Goal: Transaction & Acquisition: Download file/media

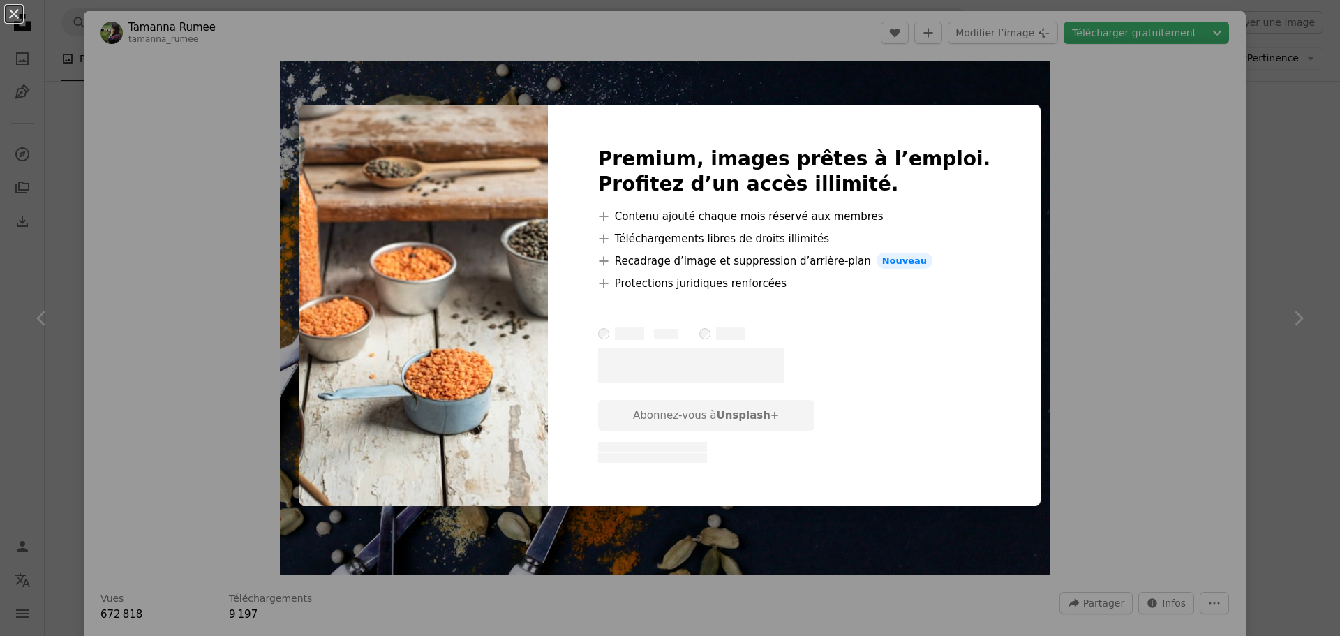
scroll to position [5353, 0]
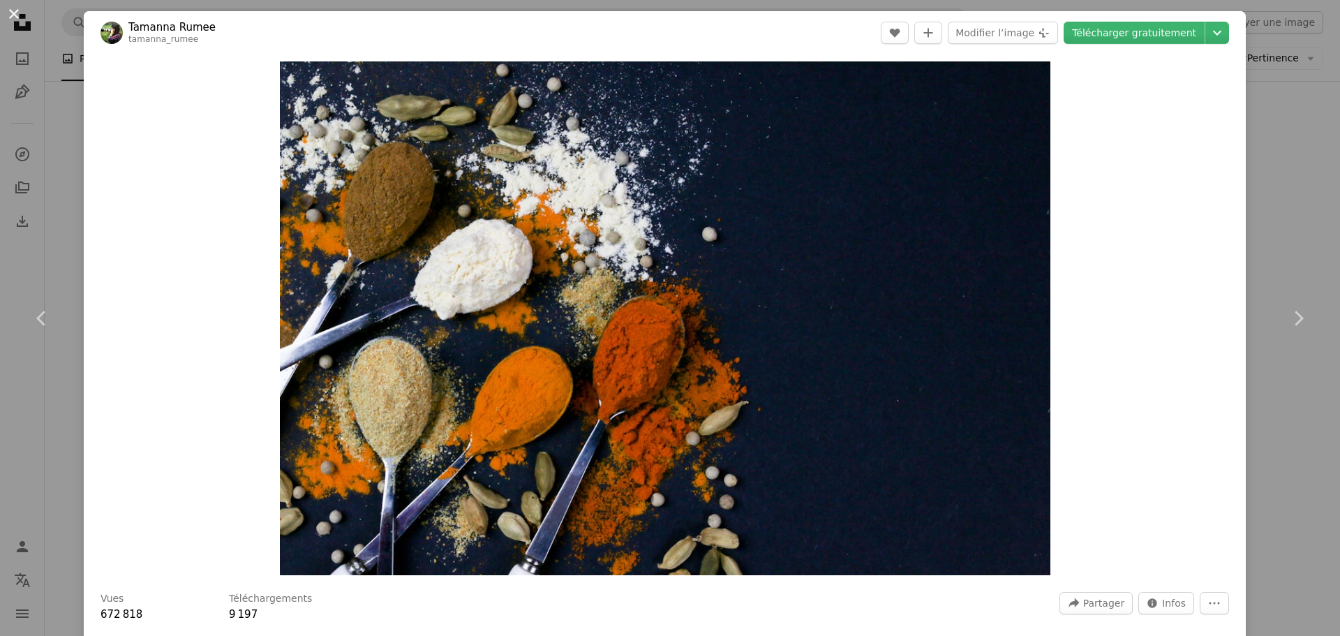
click at [13, 13] on button "An X shape" at bounding box center [14, 14] width 17 height 17
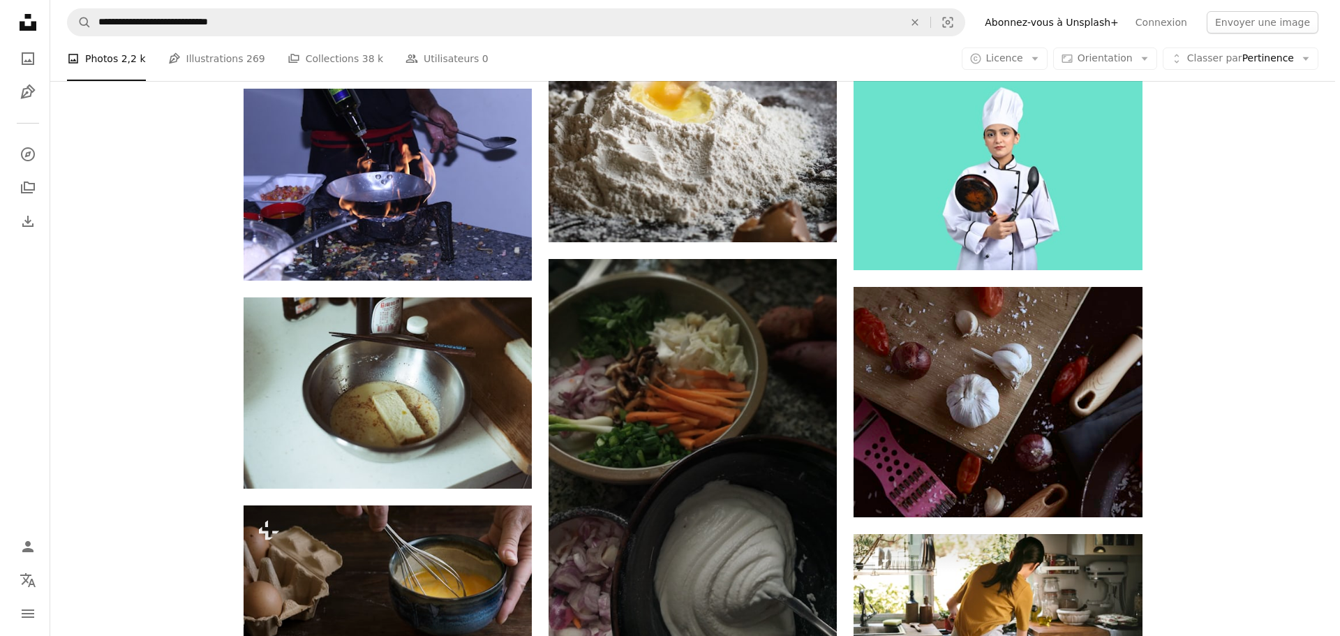
scroll to position [1164, 0]
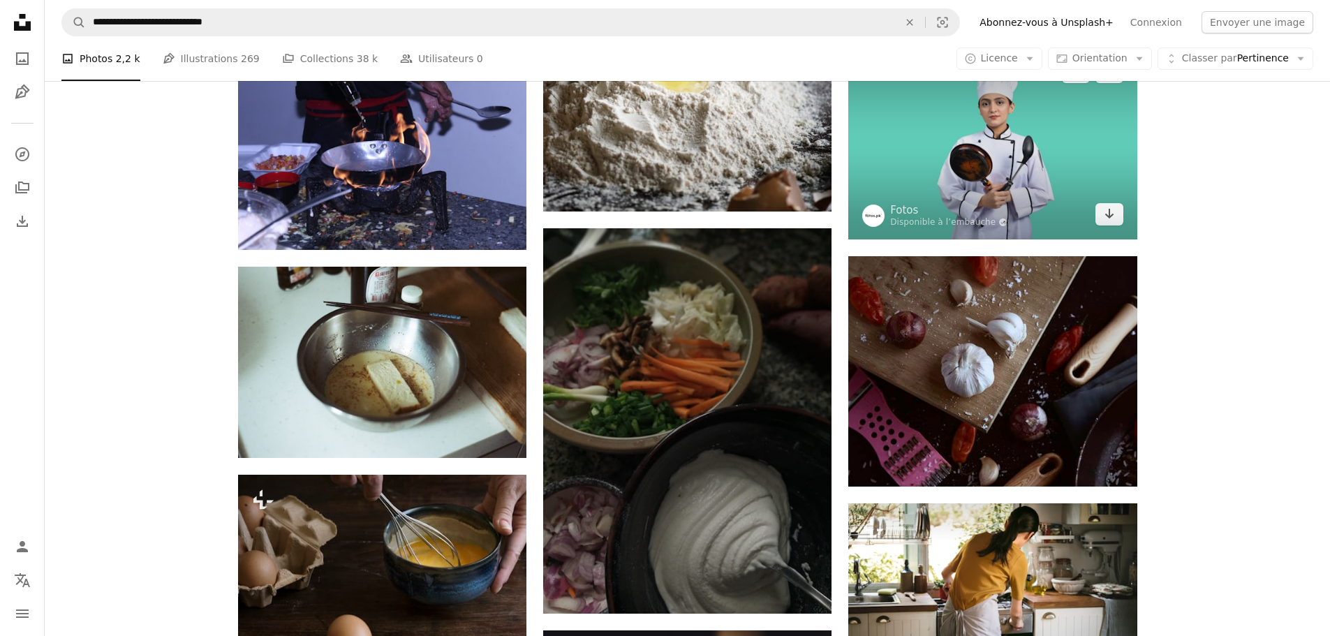
click at [1074, 155] on img at bounding box center [992, 143] width 288 height 192
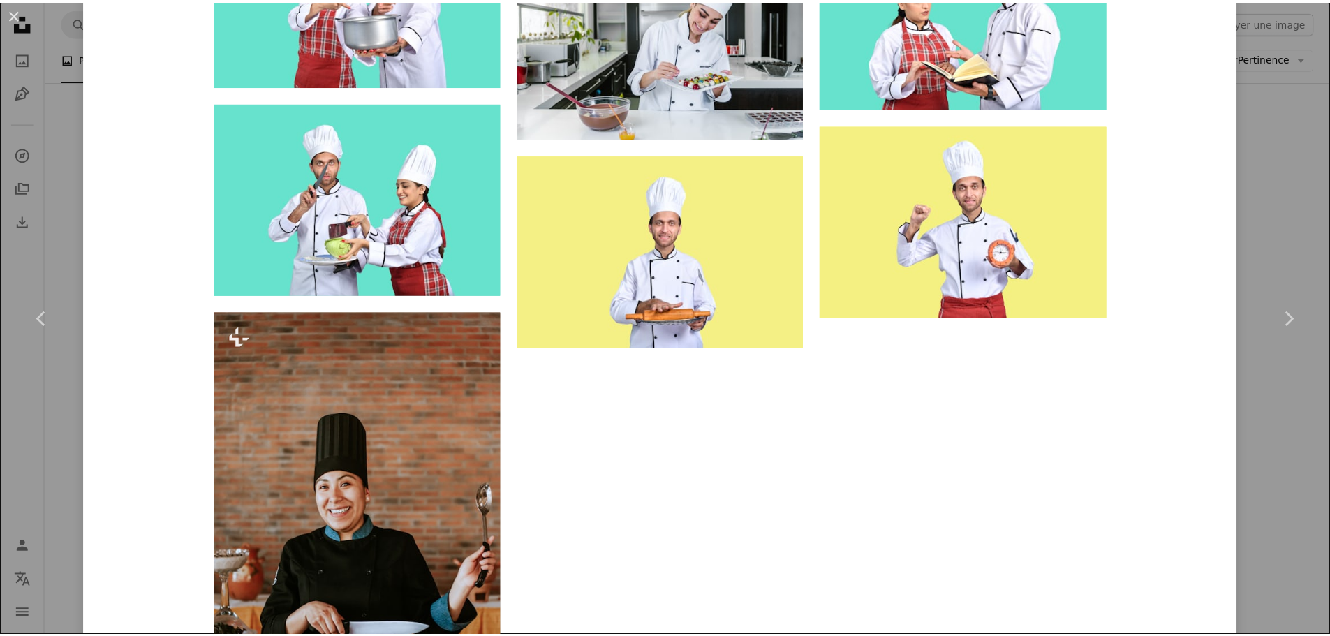
scroll to position [3491, 0]
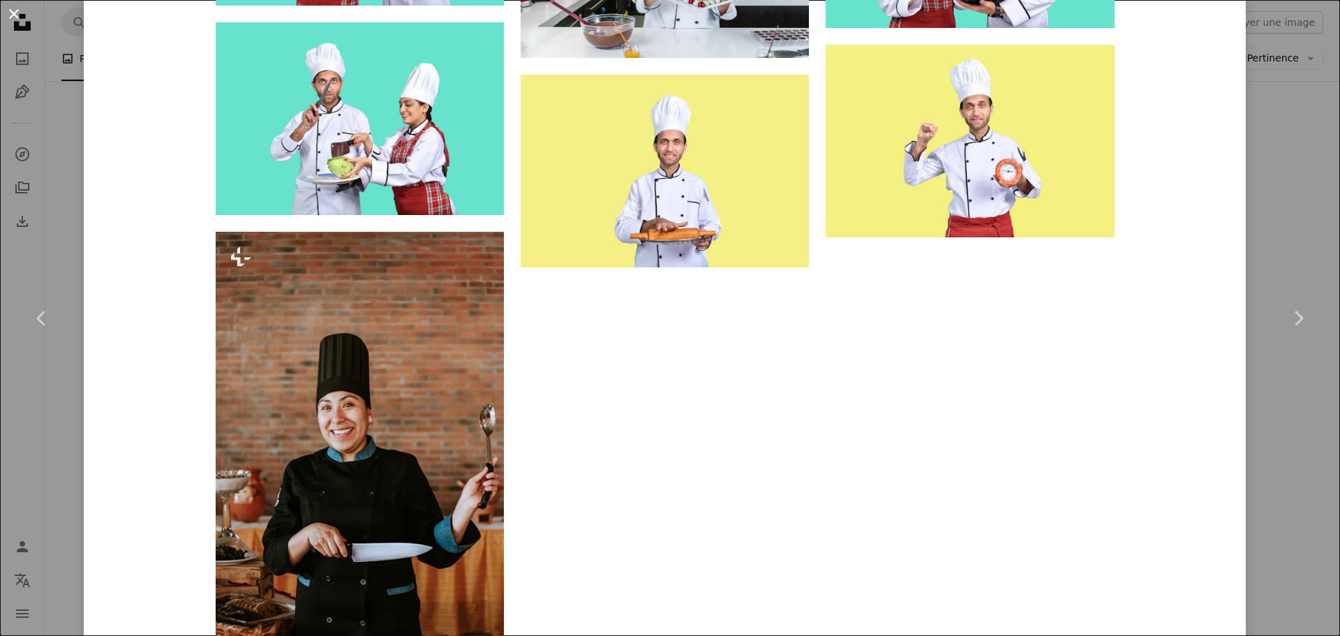
click at [13, 14] on button "An X shape" at bounding box center [14, 14] width 17 height 17
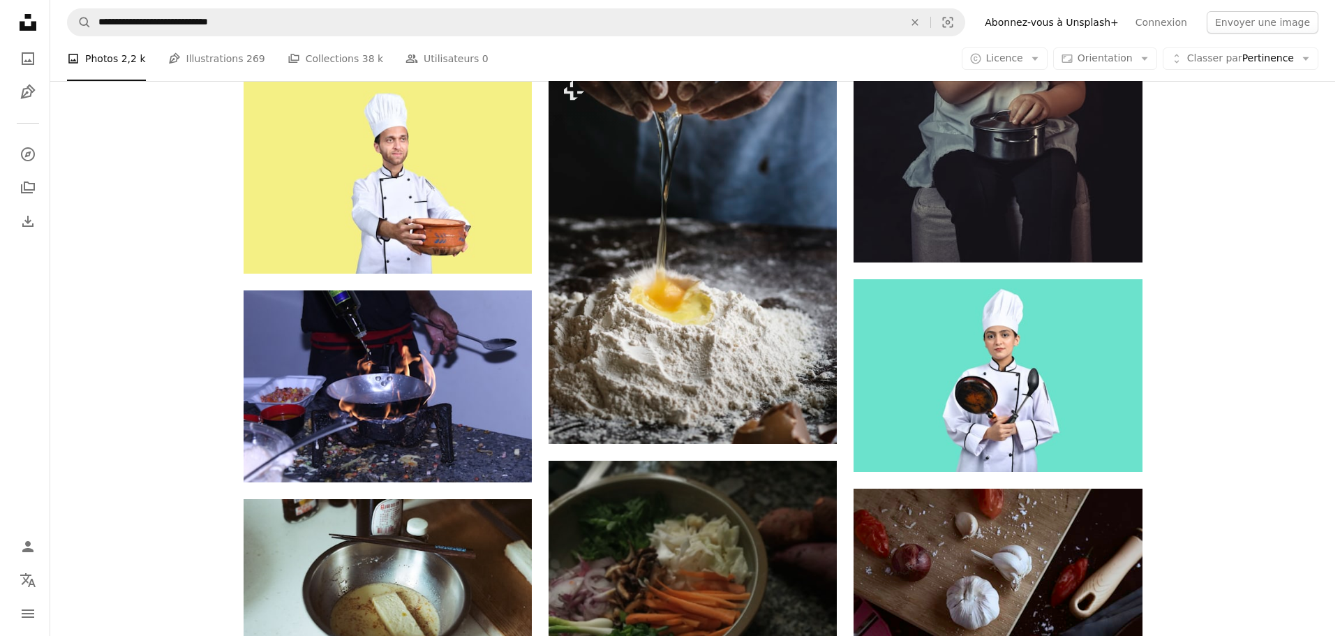
scroll to position [931, 0]
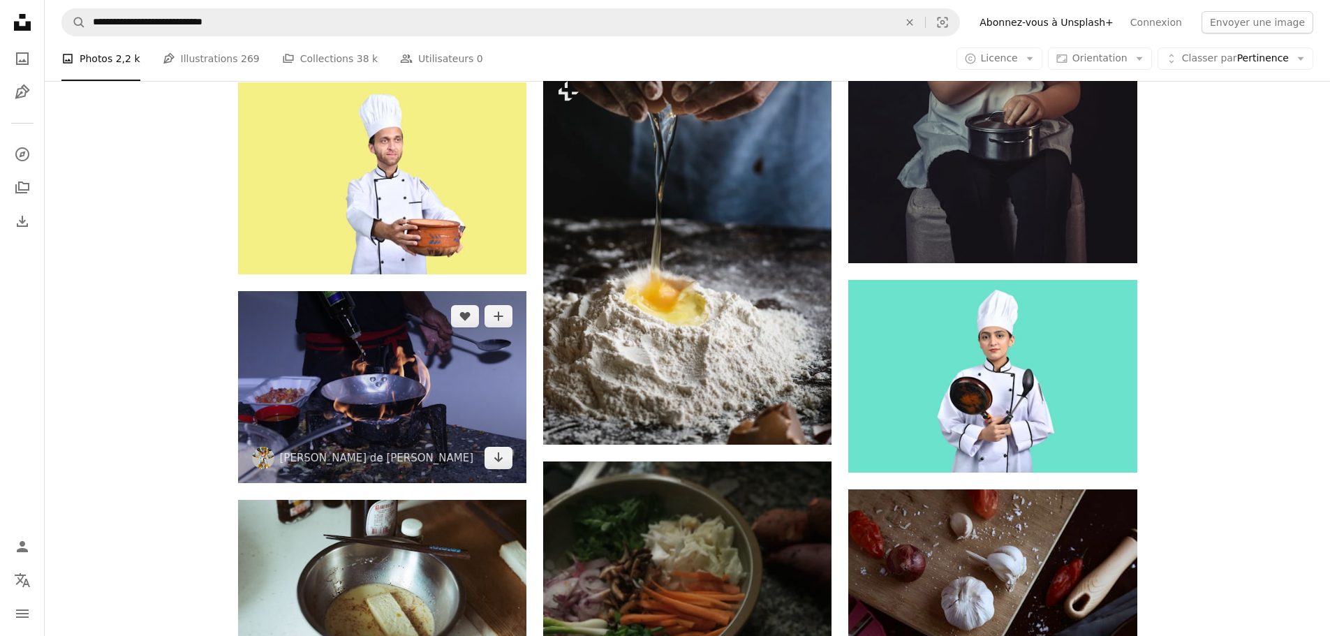
click at [441, 396] on img at bounding box center [382, 387] width 288 height 192
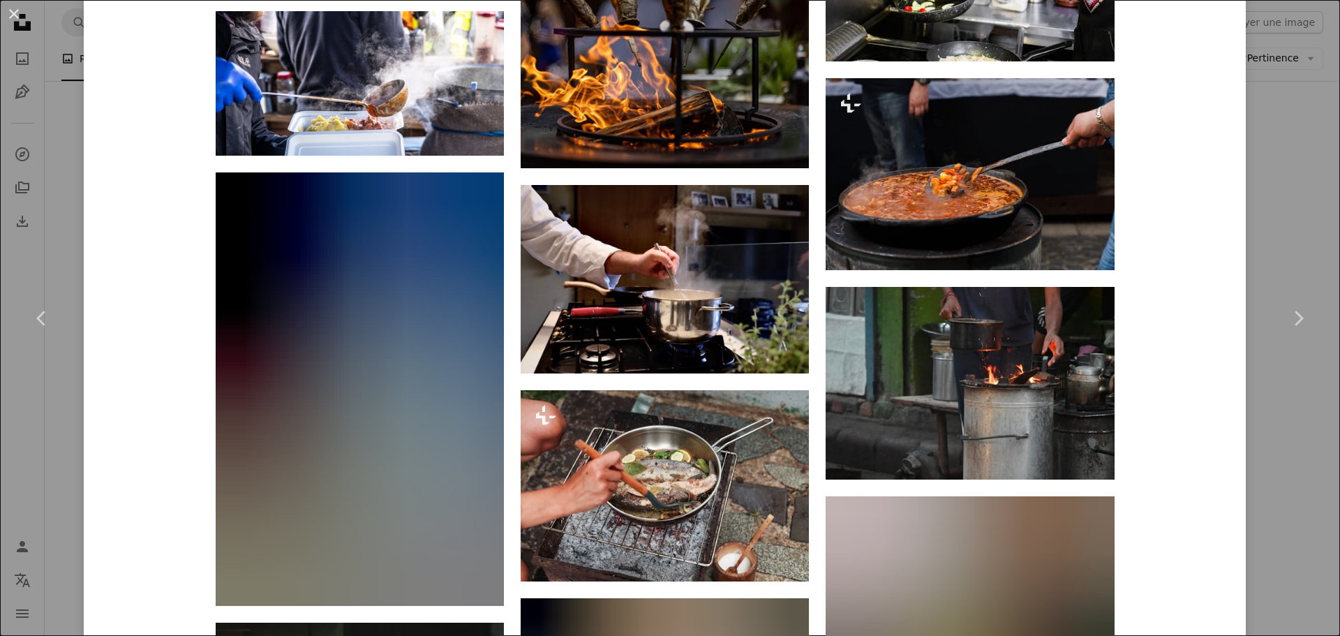
scroll to position [3025, 0]
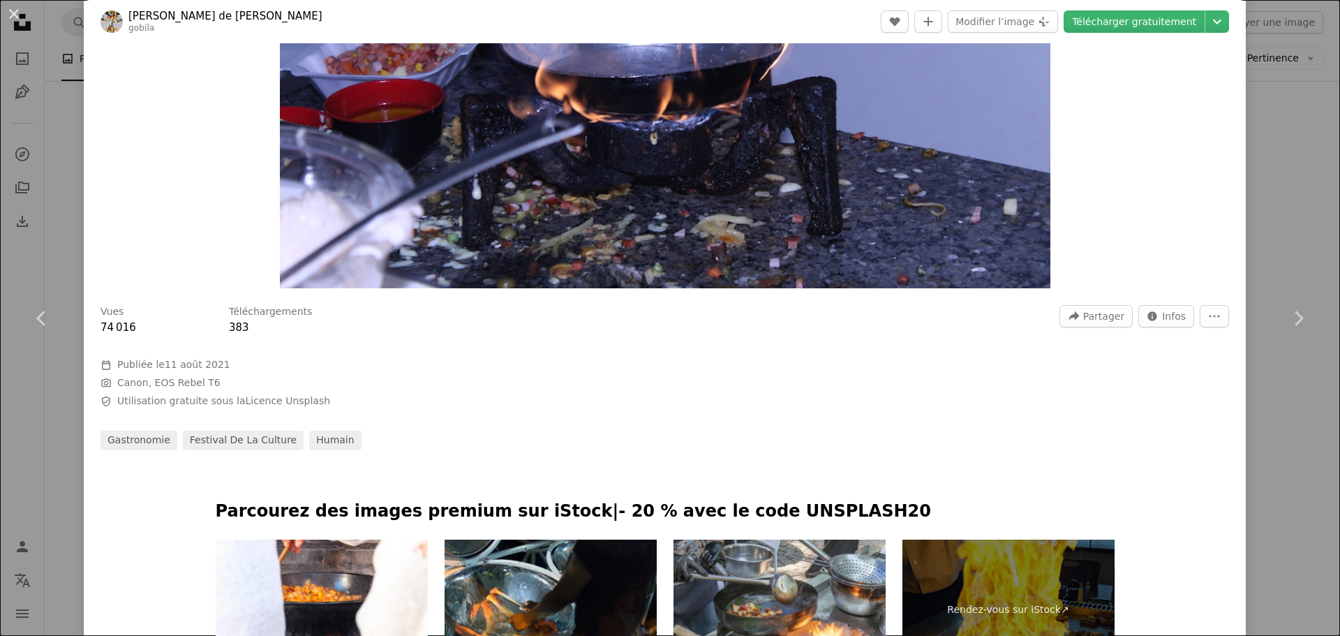
scroll to position [0, 0]
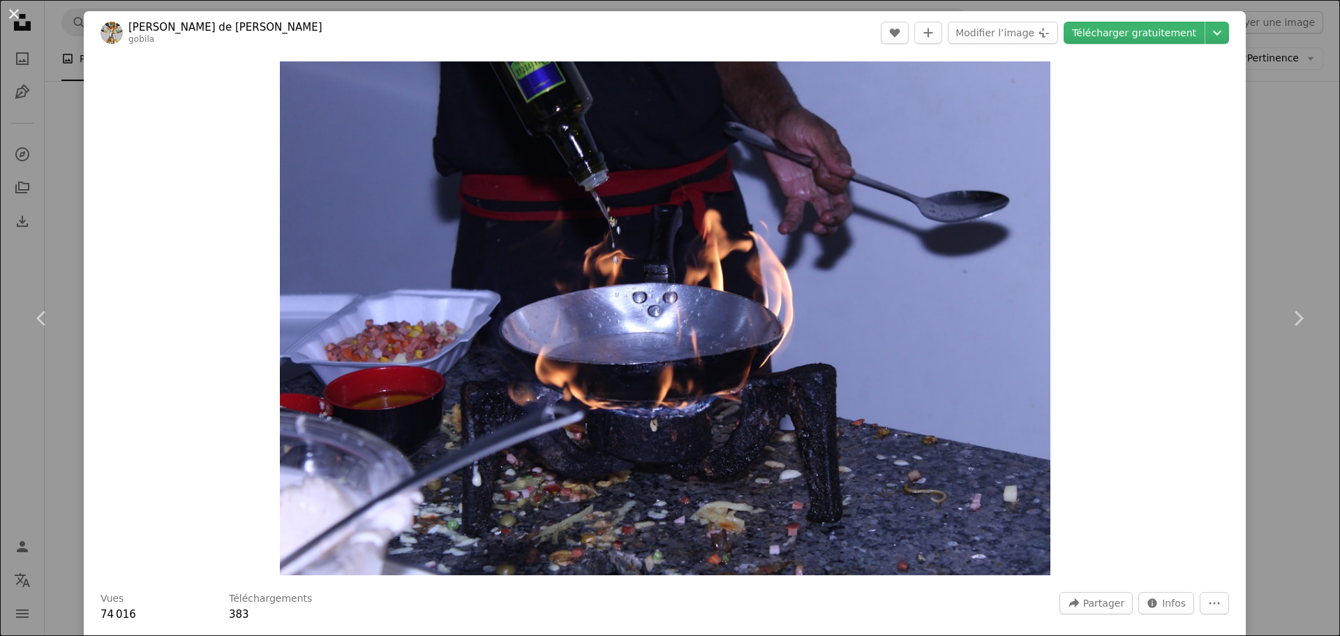
click at [14, 13] on button "An X shape" at bounding box center [14, 14] width 17 height 17
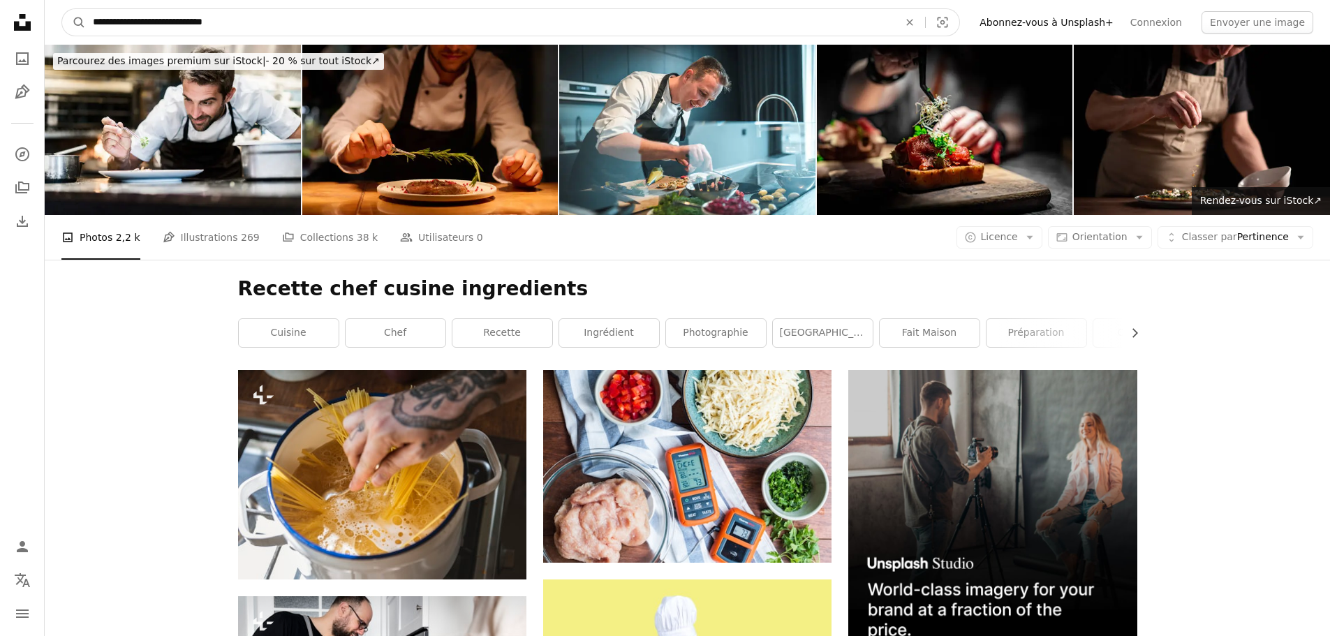
drag, startPoint x: 126, startPoint y: 22, endPoint x: 310, endPoint y: 20, distance: 183.6
click at [310, 20] on input "**********" at bounding box center [490, 22] width 808 height 27
type input "*******"
click button "A magnifying glass" at bounding box center [74, 22] width 24 height 27
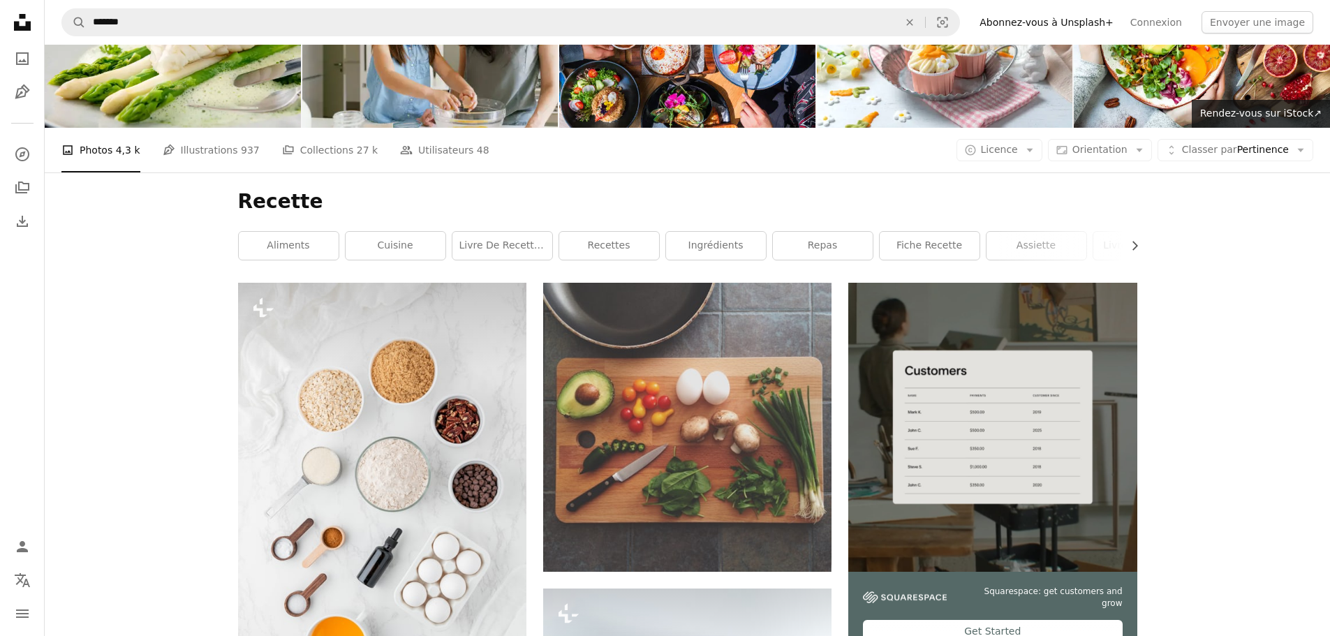
scroll to position [117, 0]
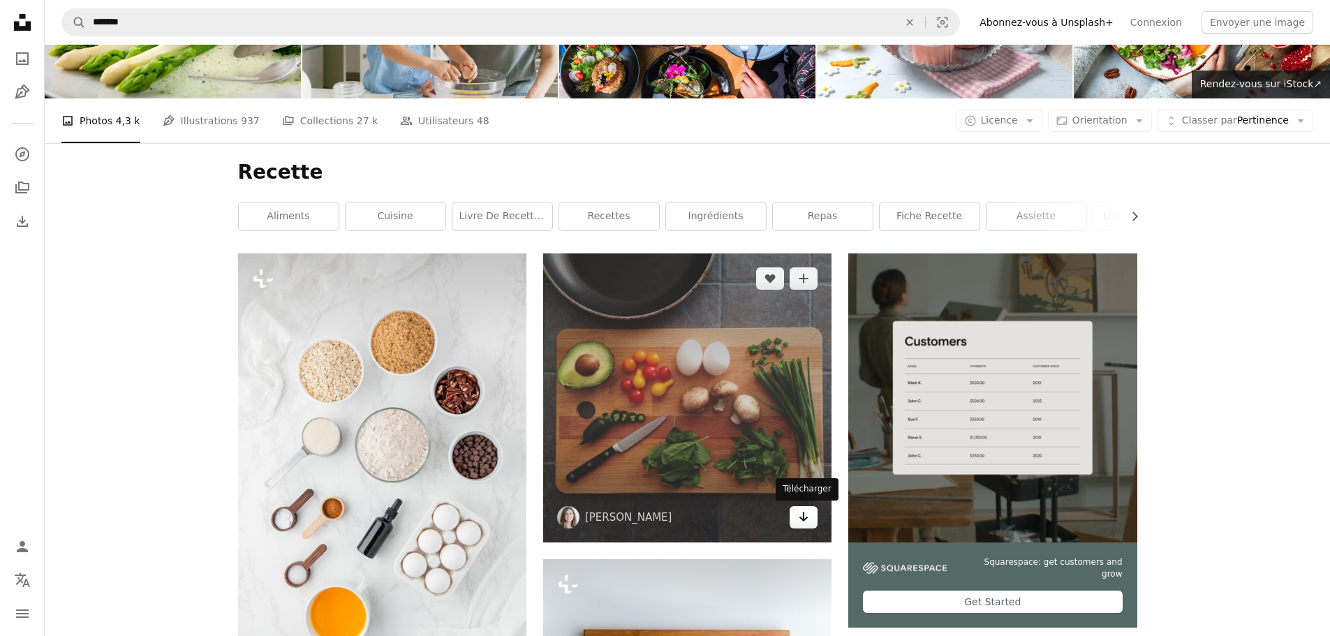
click at [805, 517] on icon "Arrow pointing down" at bounding box center [803, 516] width 11 height 17
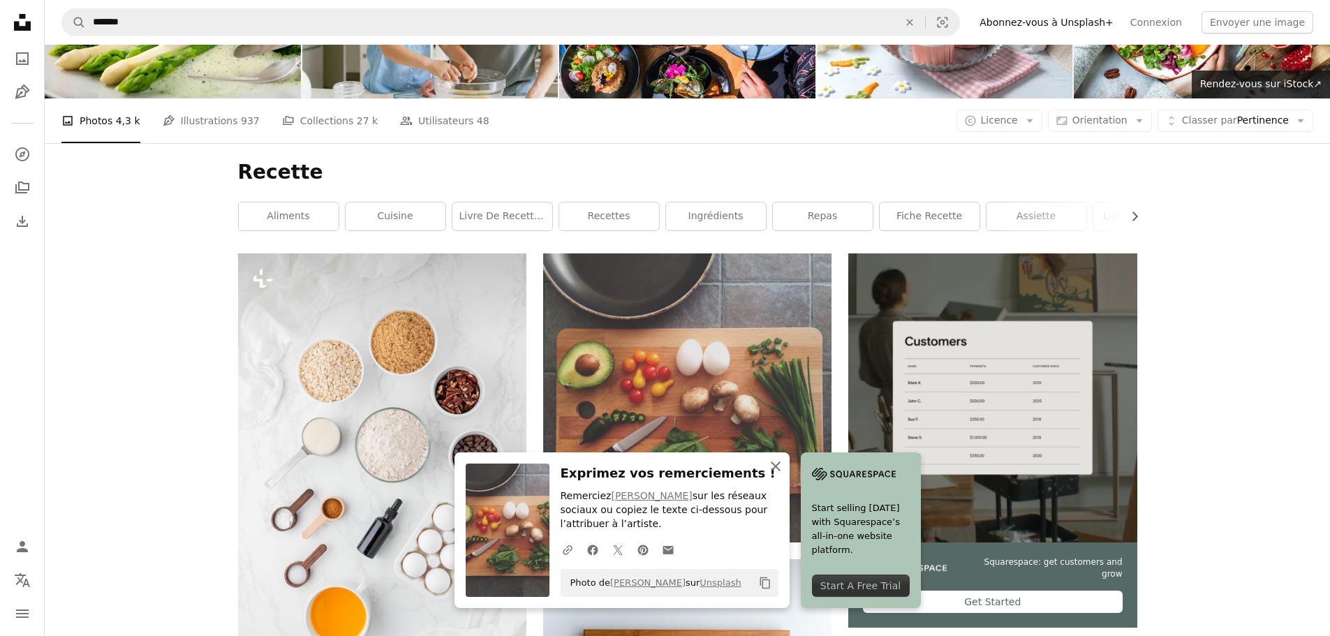
click at [776, 472] on icon "An X shape" at bounding box center [775, 466] width 17 height 17
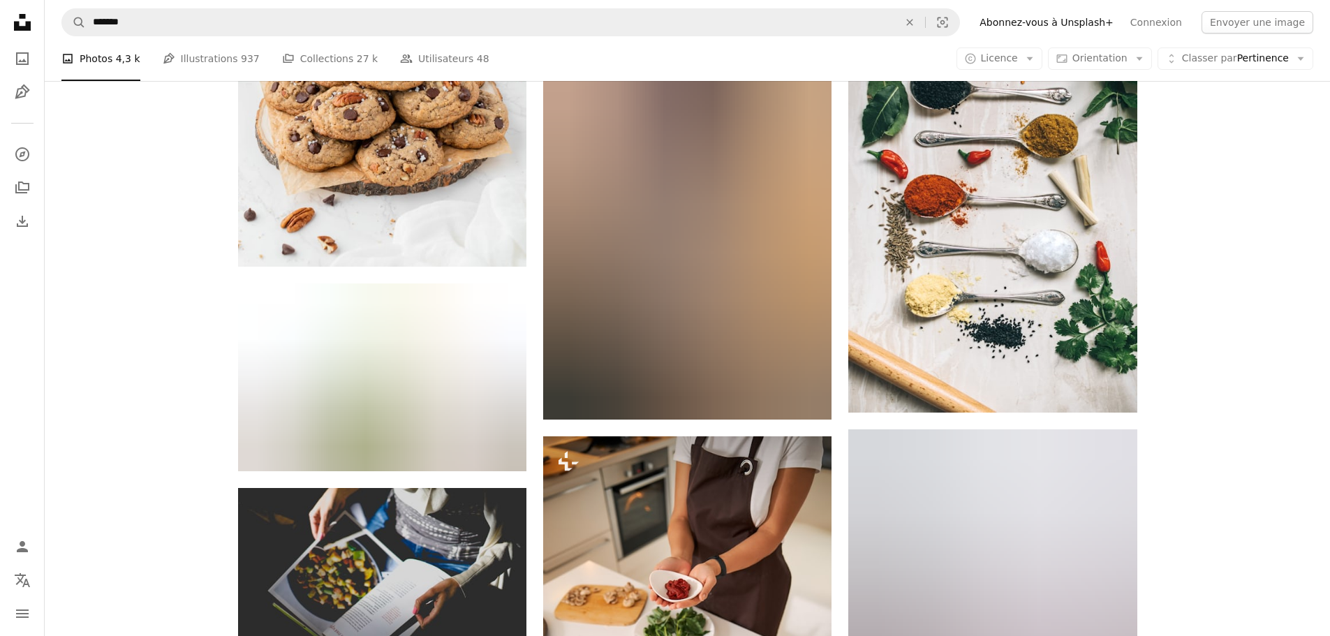
scroll to position [1280, 0]
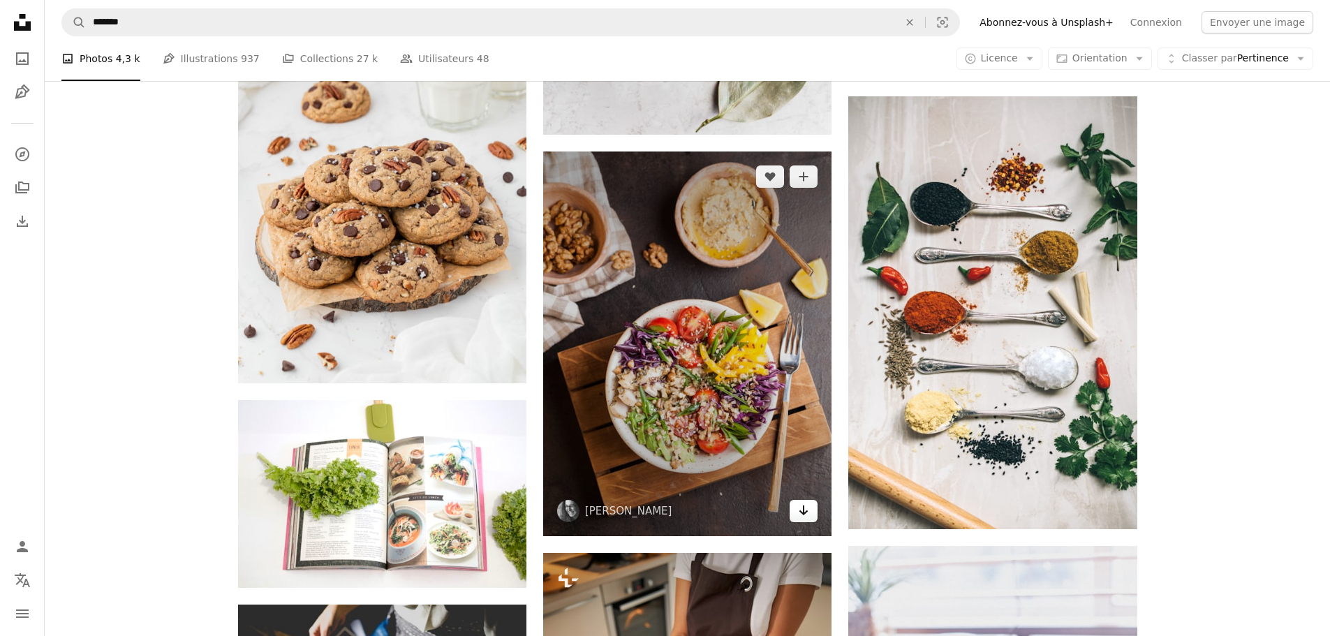
click at [805, 510] on icon "Arrow pointing down" at bounding box center [803, 510] width 11 height 17
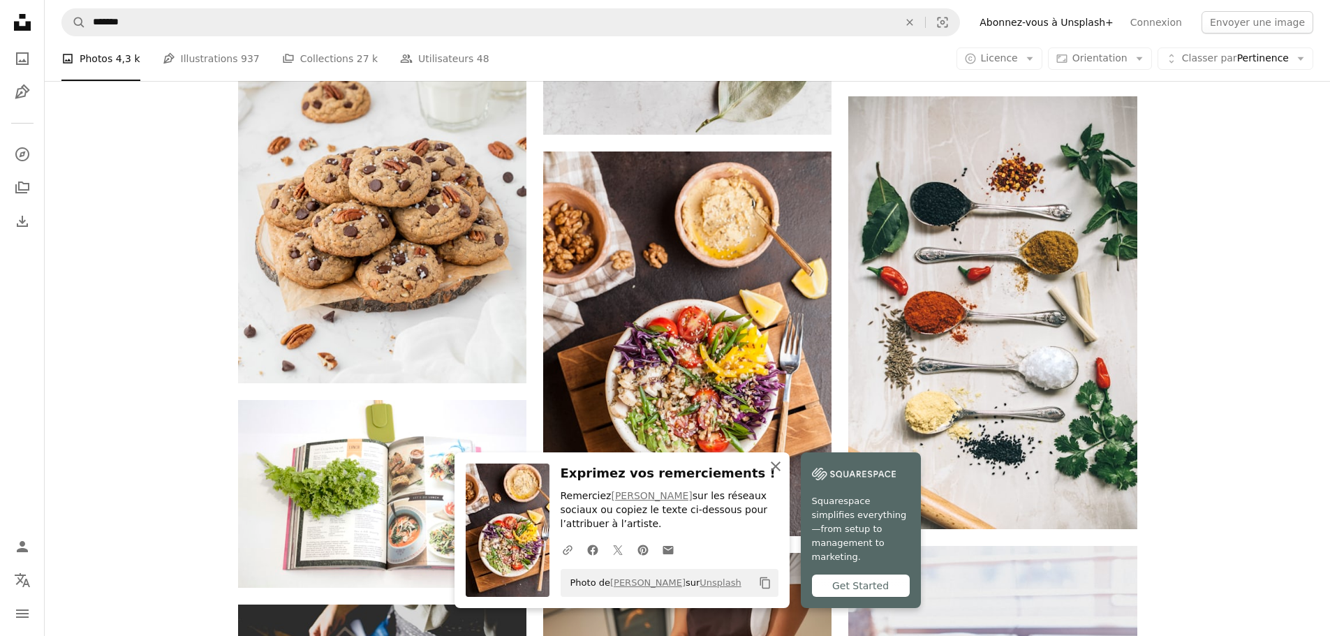
click at [776, 466] on icon "button" at bounding box center [776, 466] width 10 height 10
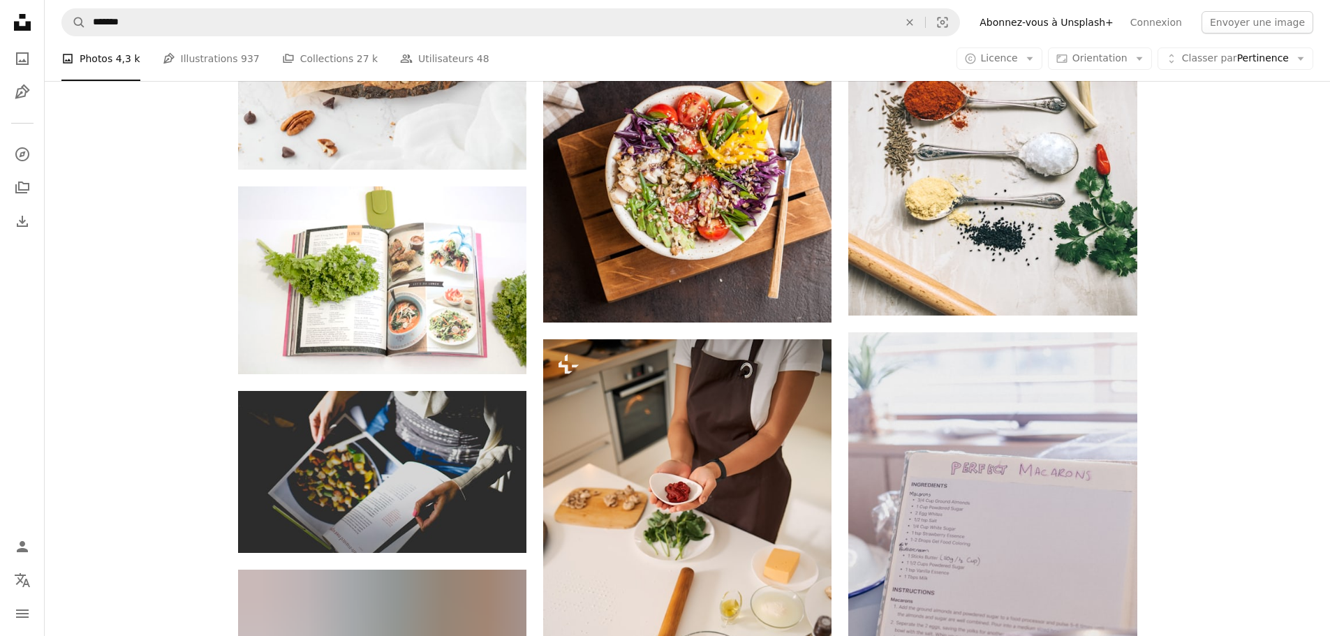
scroll to position [1396, 0]
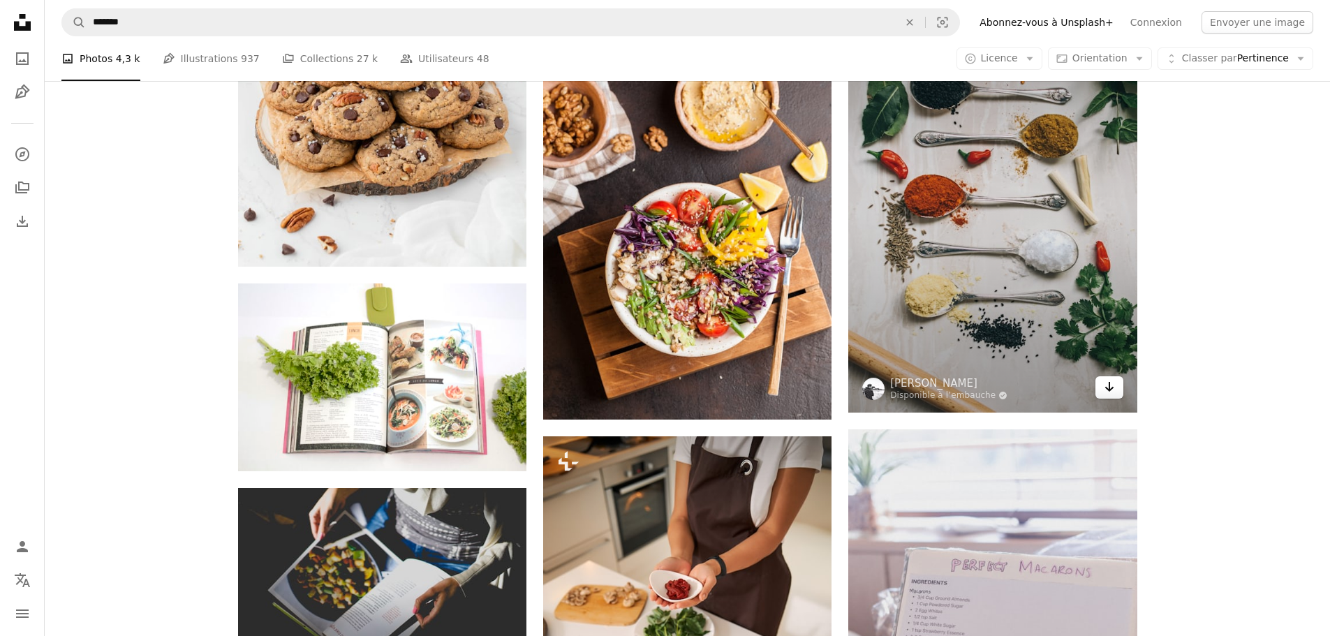
click at [1115, 387] on link "Arrow pointing down" at bounding box center [1109, 387] width 28 height 22
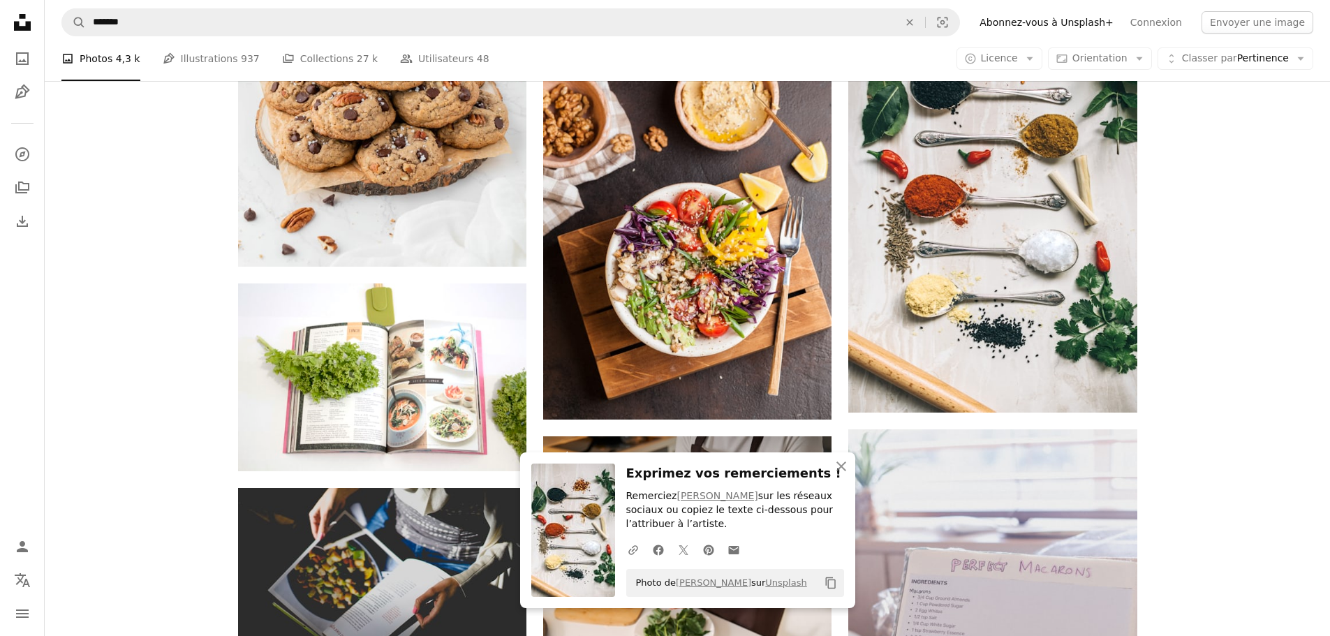
drag, startPoint x: 1230, startPoint y: 408, endPoint x: 1206, endPoint y: 401, distance: 24.6
click at [1231, 407] on div "Plus sign for Unsplash+ A heart A plus sign [PERSON_NAME] Pour Unsplash+ A lock…" at bounding box center [687, 326] width 1285 height 2704
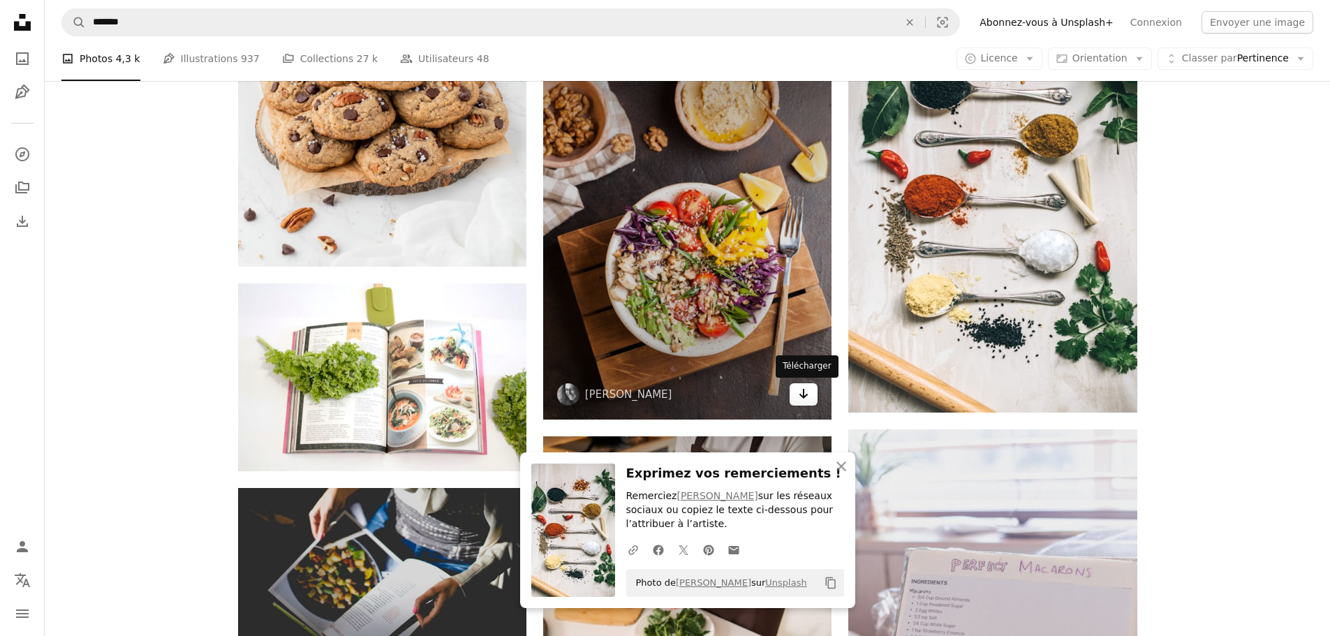
click at [804, 396] on icon "Télécharger" at bounding box center [803, 394] width 9 height 10
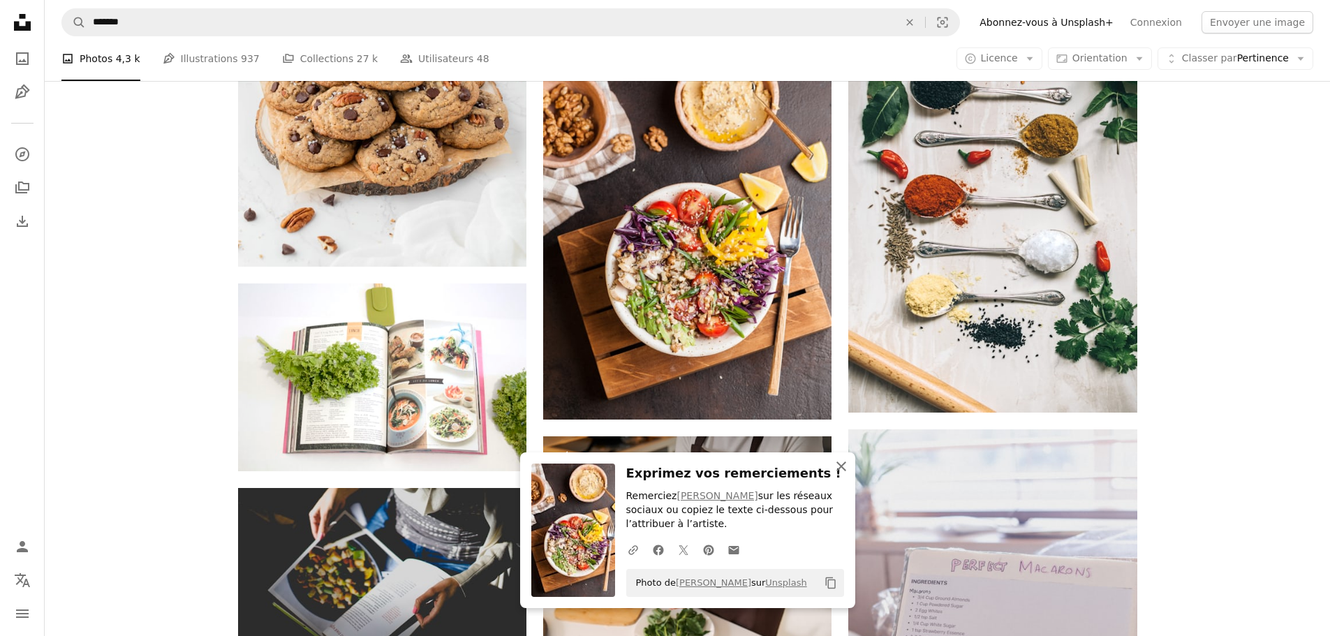
drag, startPoint x: 842, startPoint y: 466, endPoint x: 855, endPoint y: 466, distance: 12.6
click at [842, 466] on icon "button" at bounding box center [841, 466] width 10 height 10
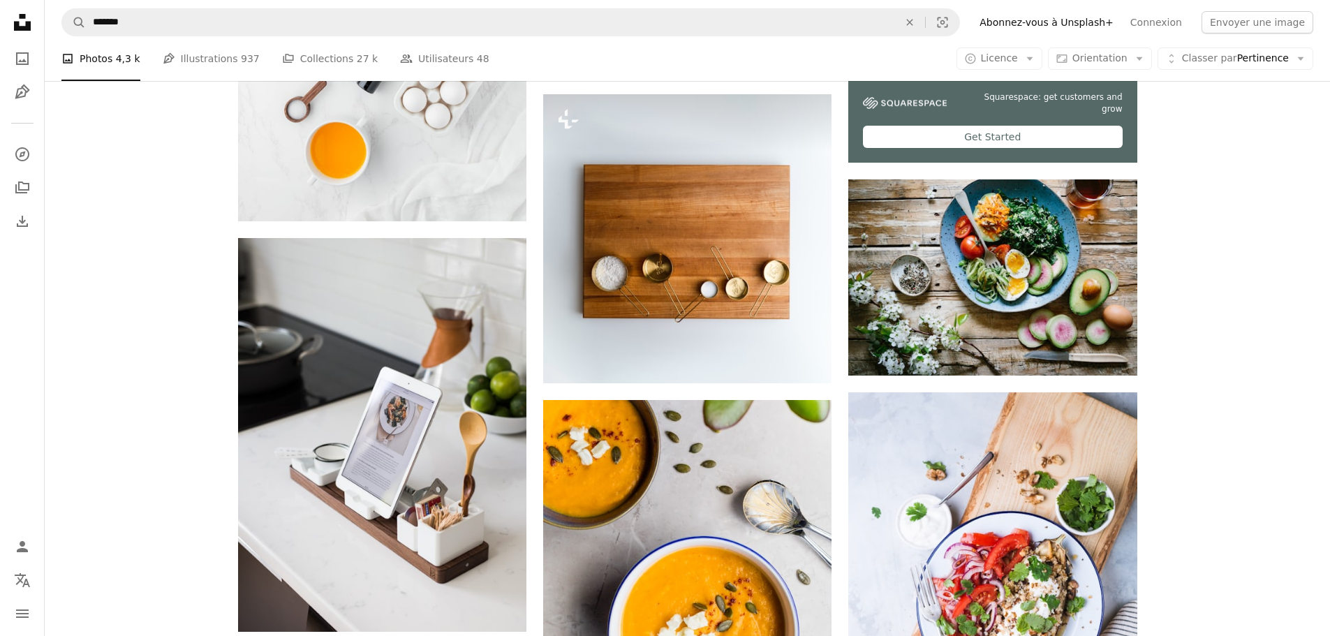
scroll to position [0, 0]
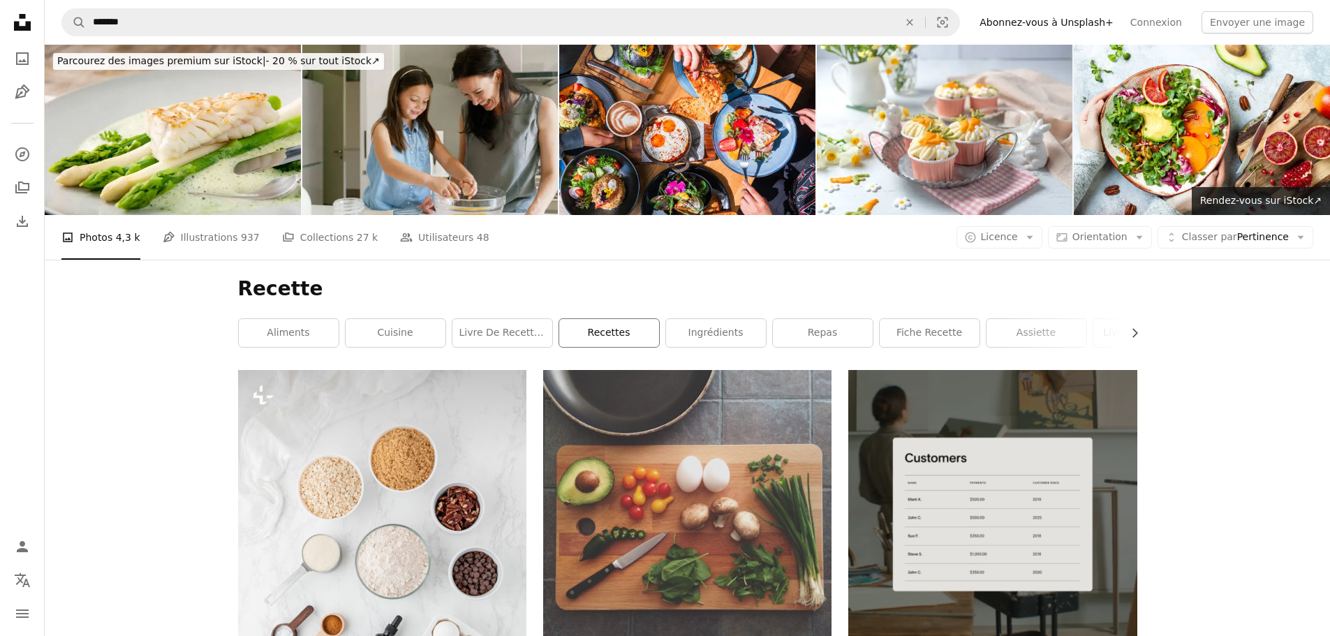
click at [614, 333] on link "Recettes" at bounding box center [609, 333] width 100 height 28
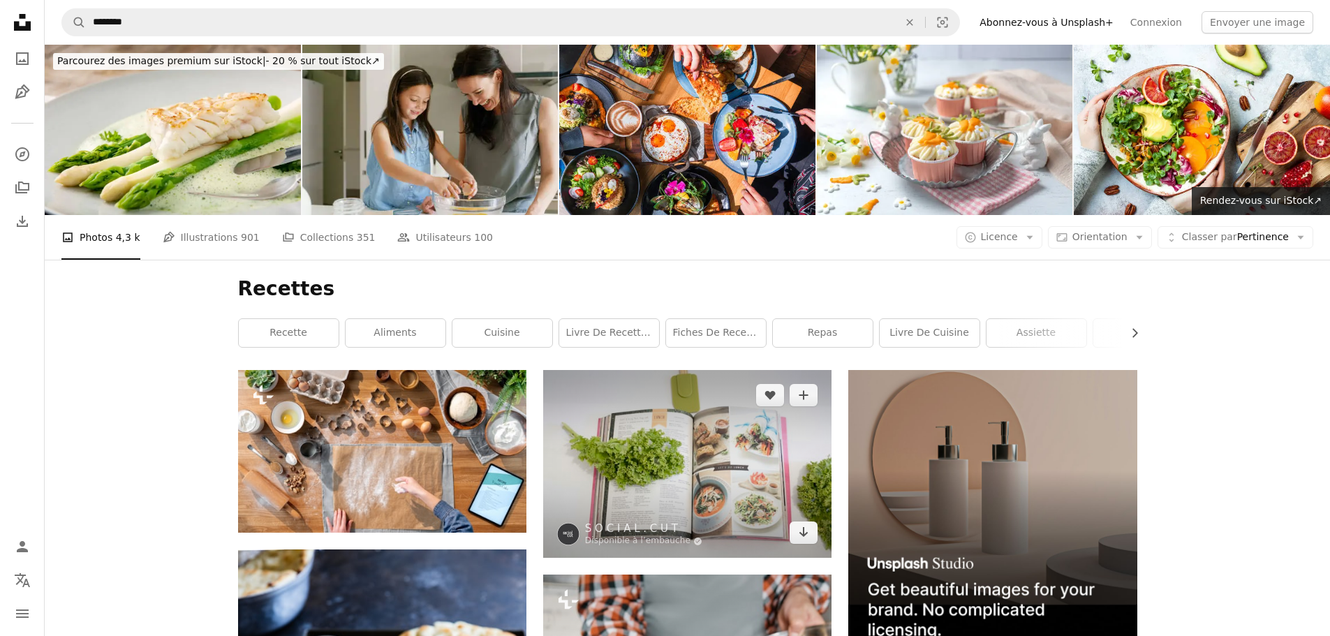
click at [736, 454] on img at bounding box center [687, 464] width 288 height 188
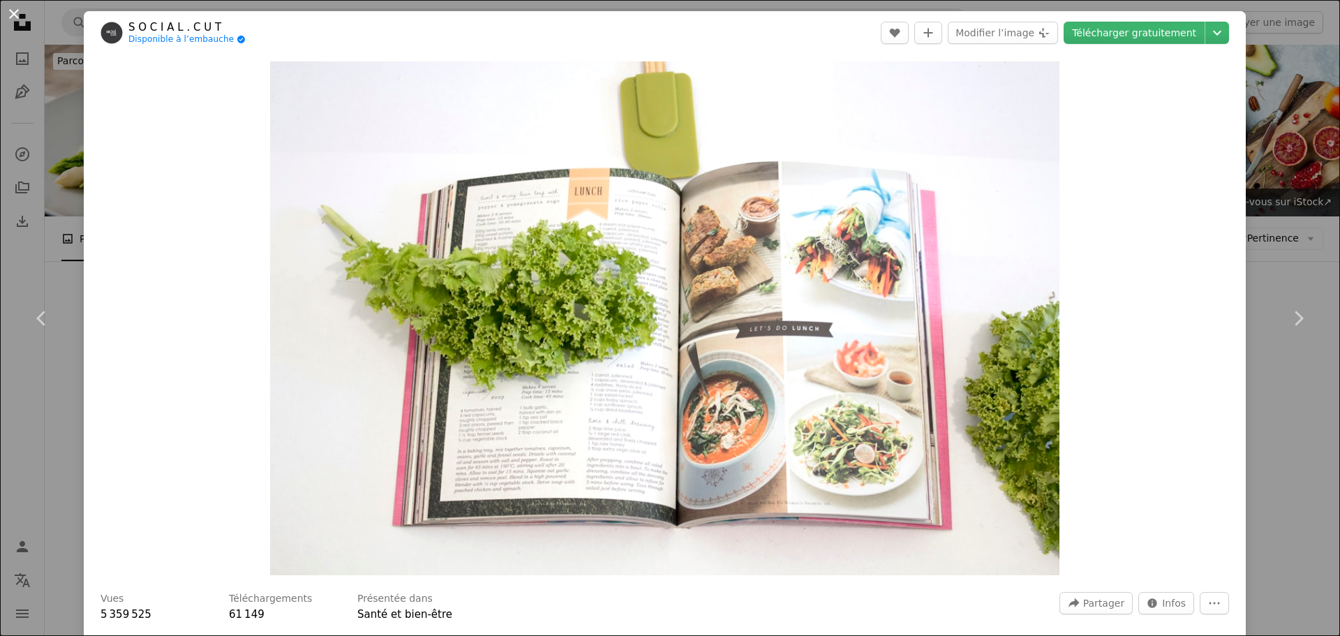
click at [15, 12] on button "An X shape" at bounding box center [14, 14] width 17 height 17
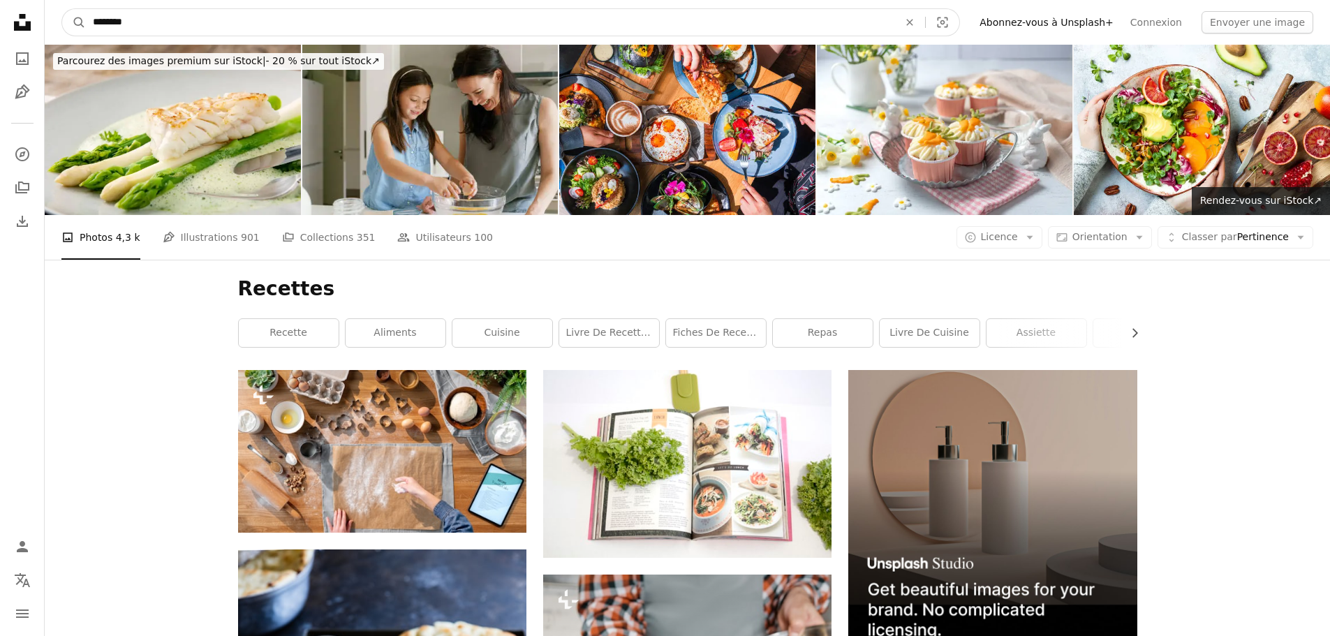
drag, startPoint x: 163, startPoint y: 22, endPoint x: 47, endPoint y: 22, distance: 115.9
click at [48, 21] on nav "A magnifying glass ******** An X shape Visual search Filters Abonnez-vous à Uns…" at bounding box center [687, 22] width 1285 height 45
type input "*"
type input "**********"
click button "A magnifying glass" at bounding box center [74, 22] width 24 height 27
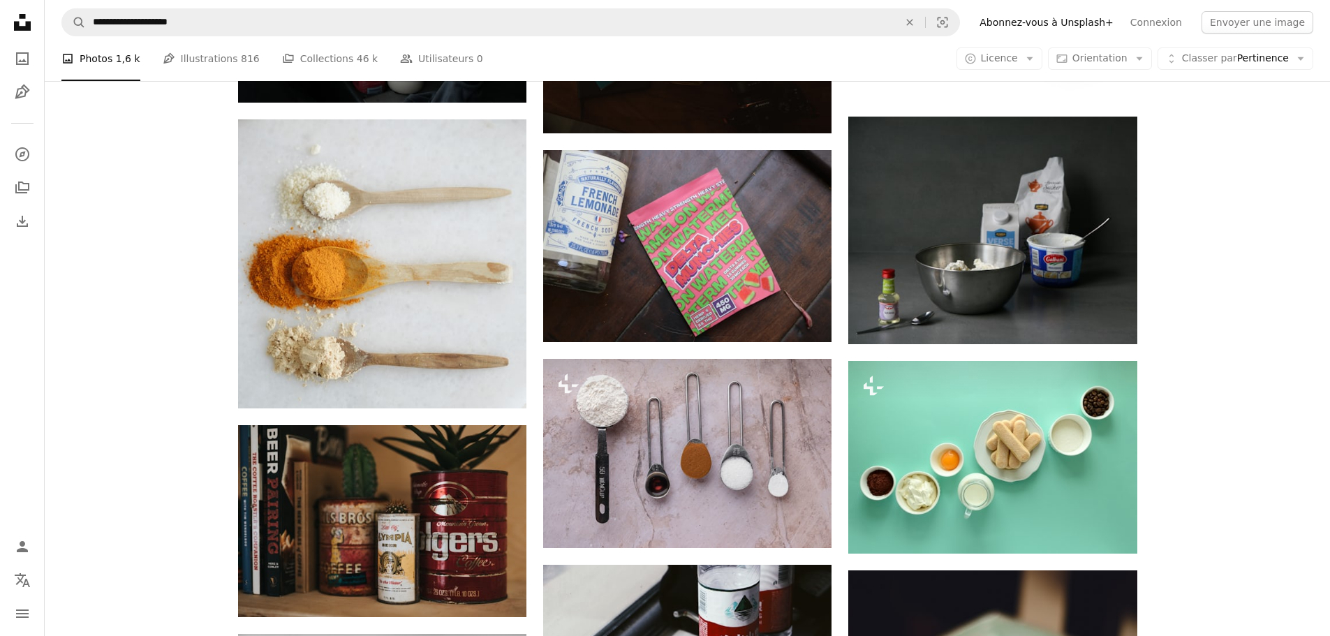
scroll to position [815, 0]
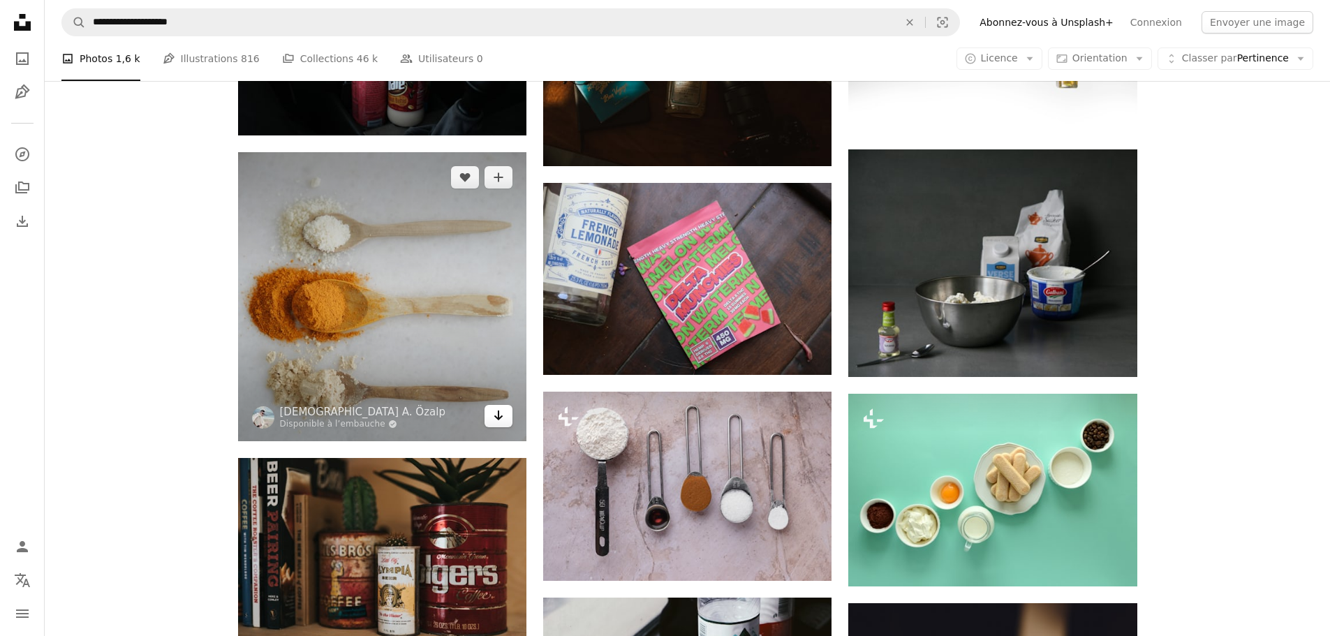
click at [493, 418] on icon "Arrow pointing down" at bounding box center [498, 415] width 11 height 17
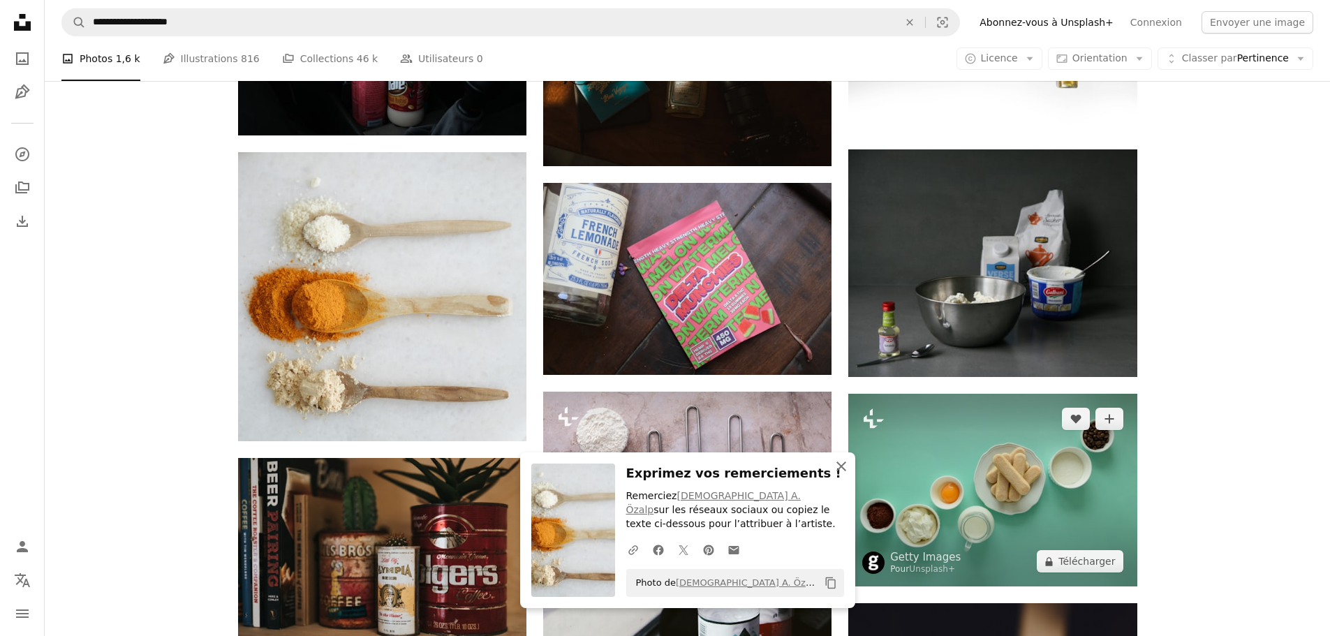
drag, startPoint x: 839, startPoint y: 465, endPoint x: 858, endPoint y: 467, distance: 19.0
click at [839, 465] on icon "button" at bounding box center [841, 466] width 10 height 10
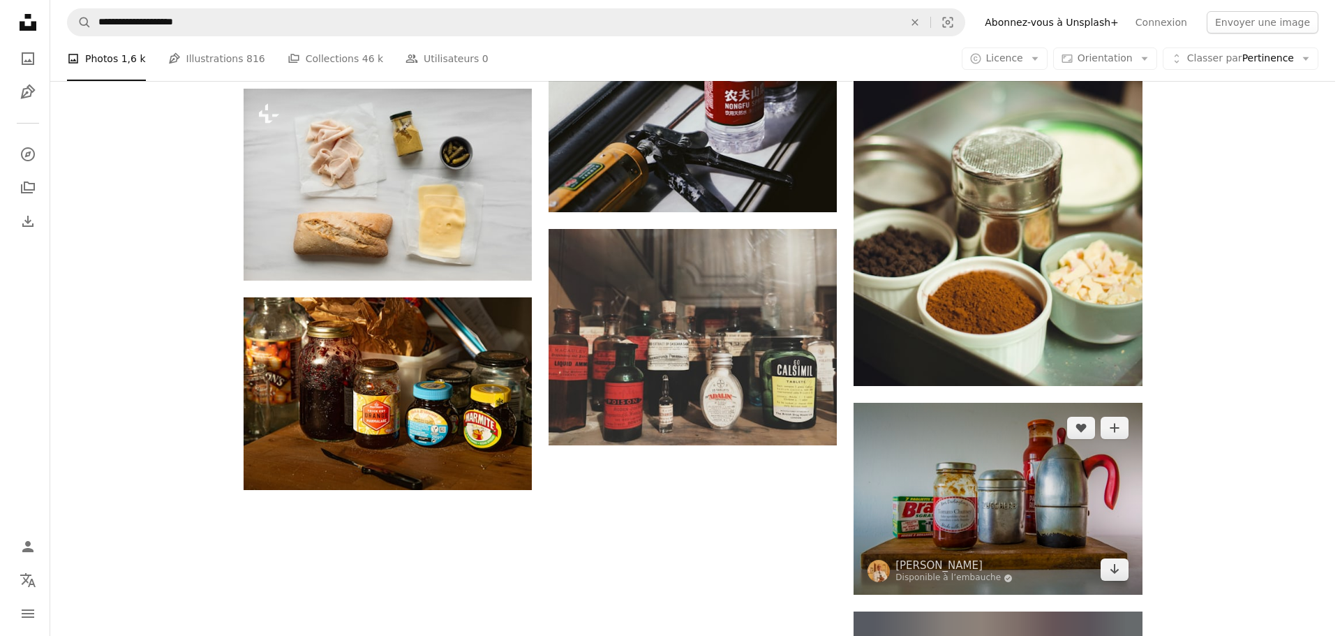
scroll to position [1396, 0]
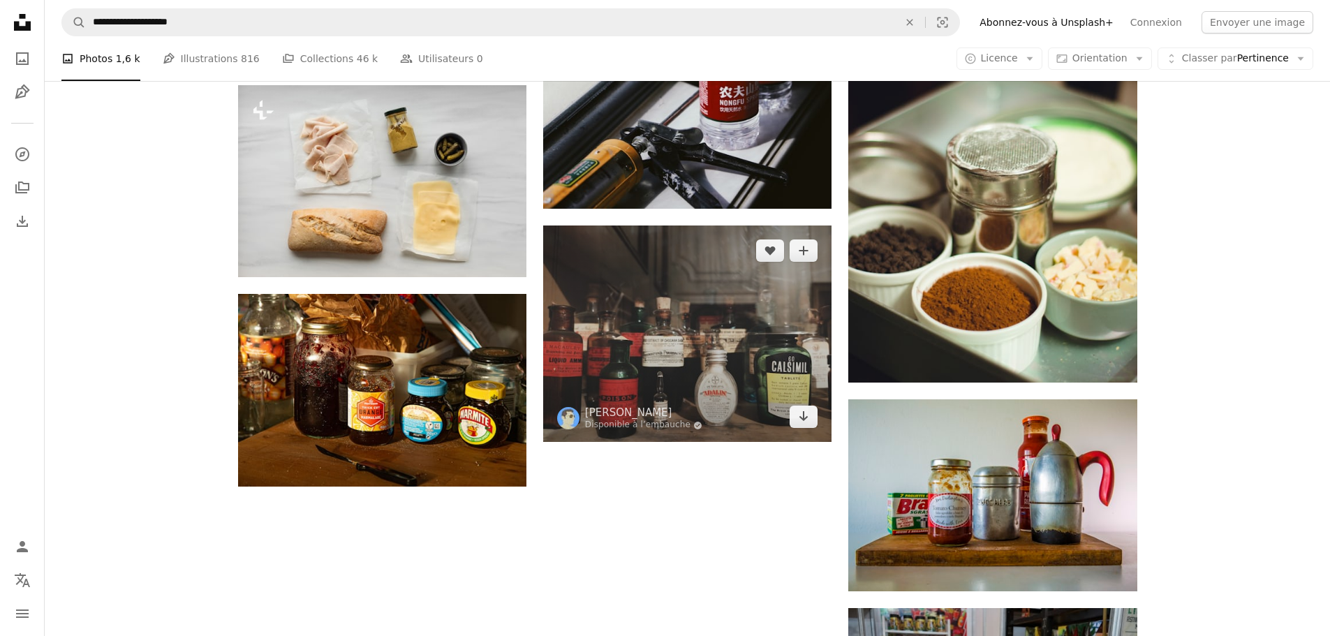
click at [668, 359] on img at bounding box center [687, 334] width 288 height 217
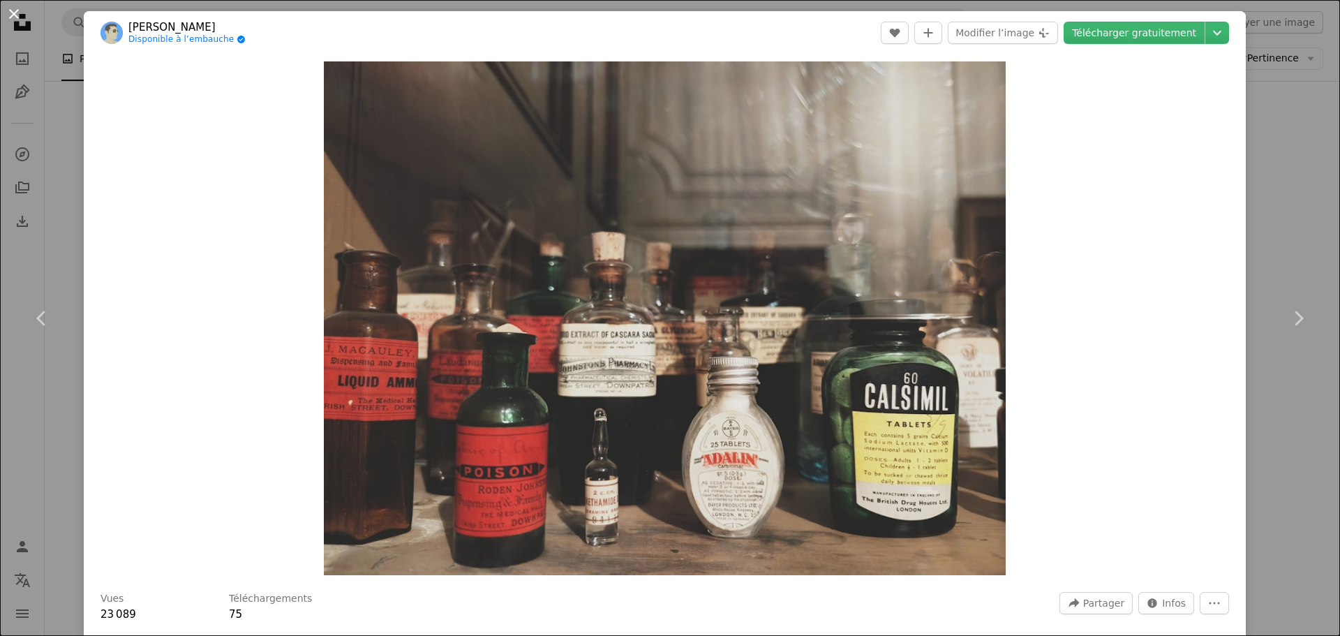
click at [12, 9] on button "An X shape" at bounding box center [14, 14] width 17 height 17
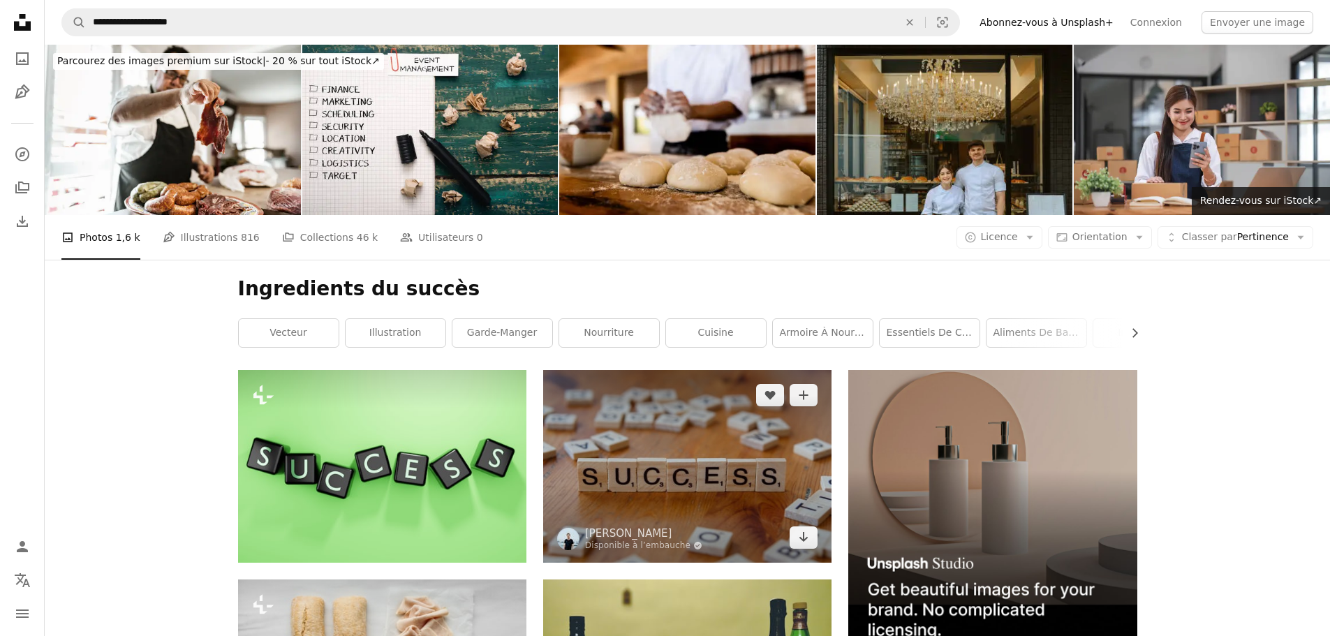
click at [716, 478] on img at bounding box center [687, 466] width 288 height 192
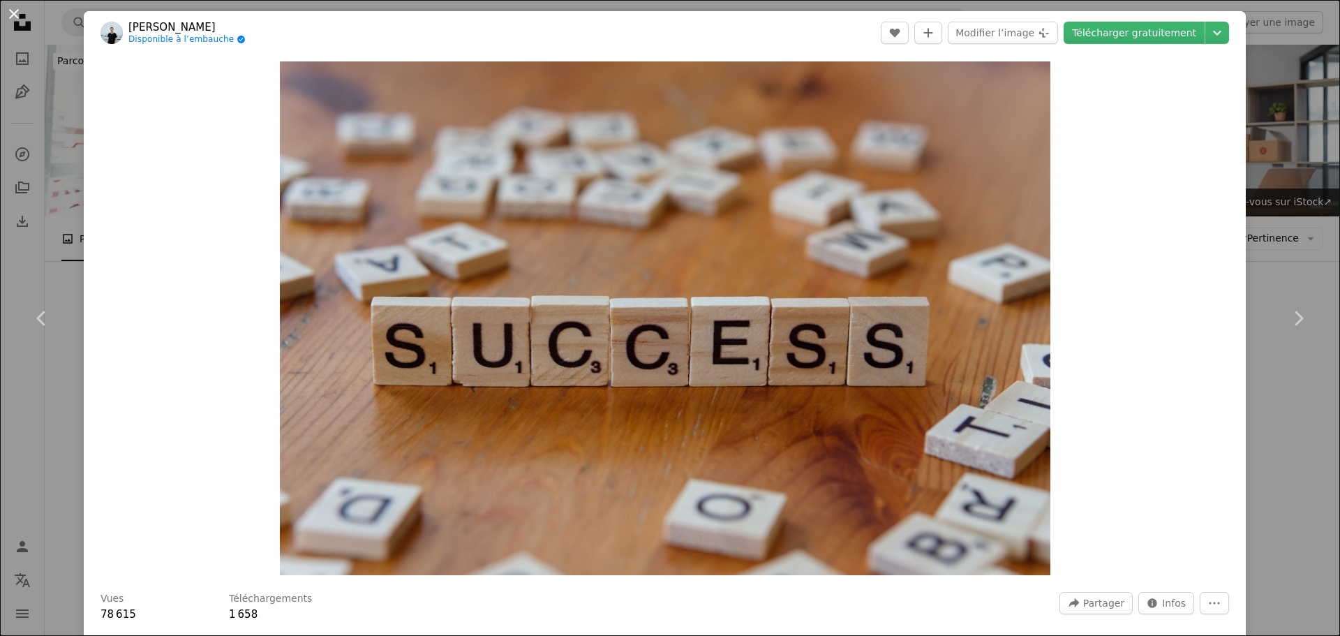
click at [16, 15] on button "An X shape" at bounding box center [14, 14] width 17 height 17
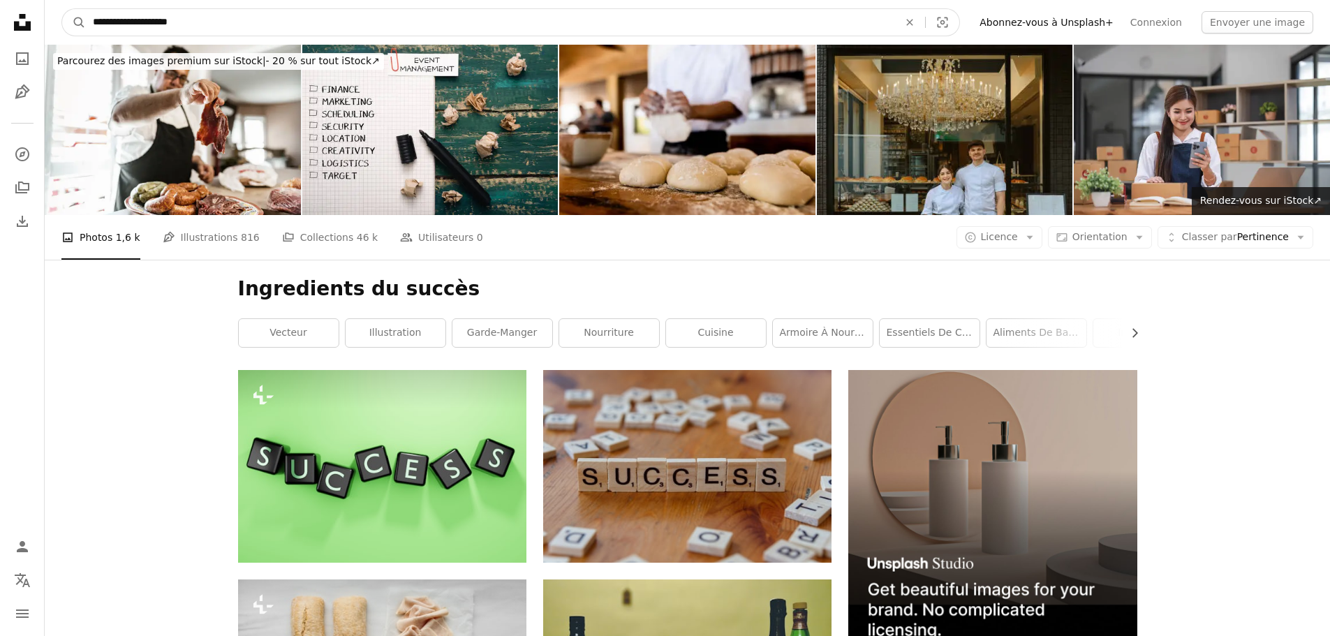
drag, startPoint x: 196, startPoint y: 18, endPoint x: 145, endPoint y: 24, distance: 52.0
click at [145, 24] on input "**********" at bounding box center [490, 22] width 808 height 27
type input "**********"
click button "A magnifying glass" at bounding box center [74, 22] width 24 height 27
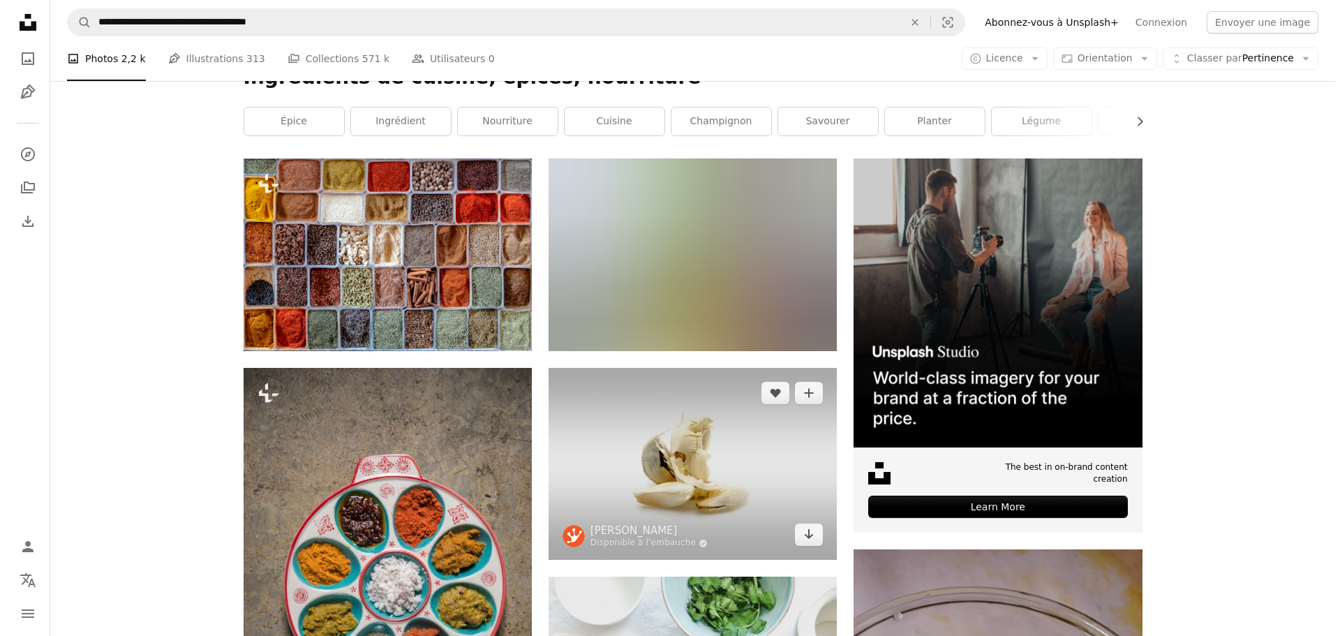
scroll to position [117, 0]
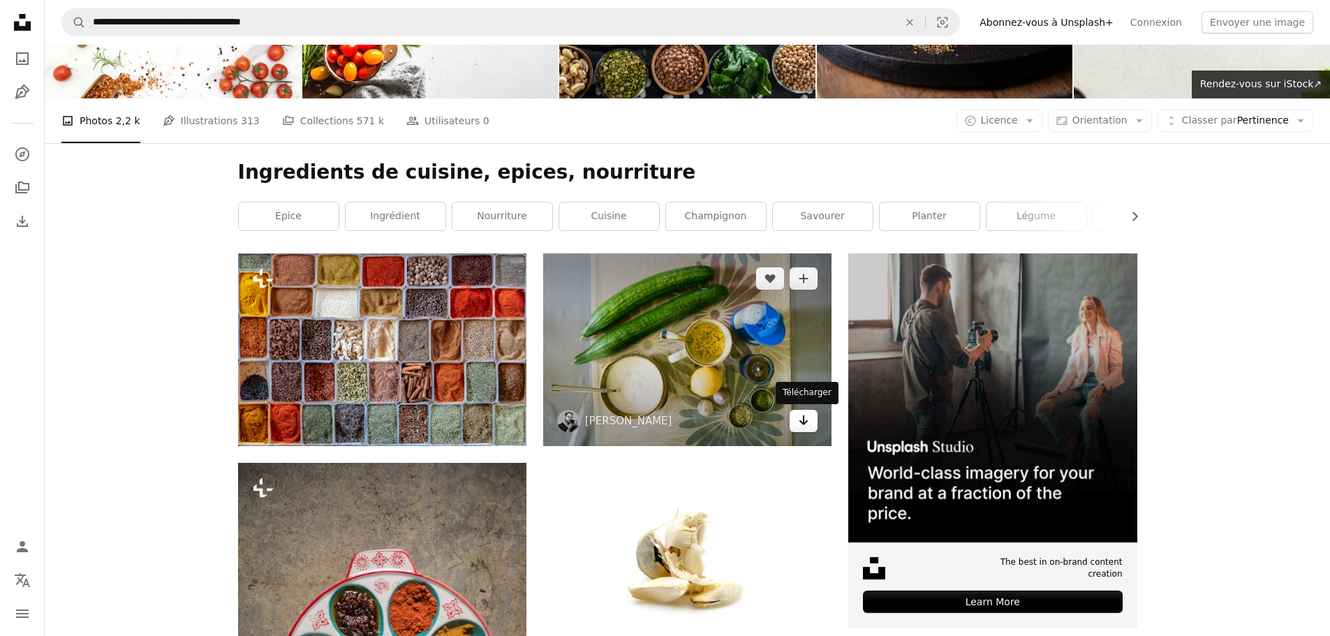
click at [809, 419] on icon "Arrow pointing down" at bounding box center [803, 420] width 11 height 17
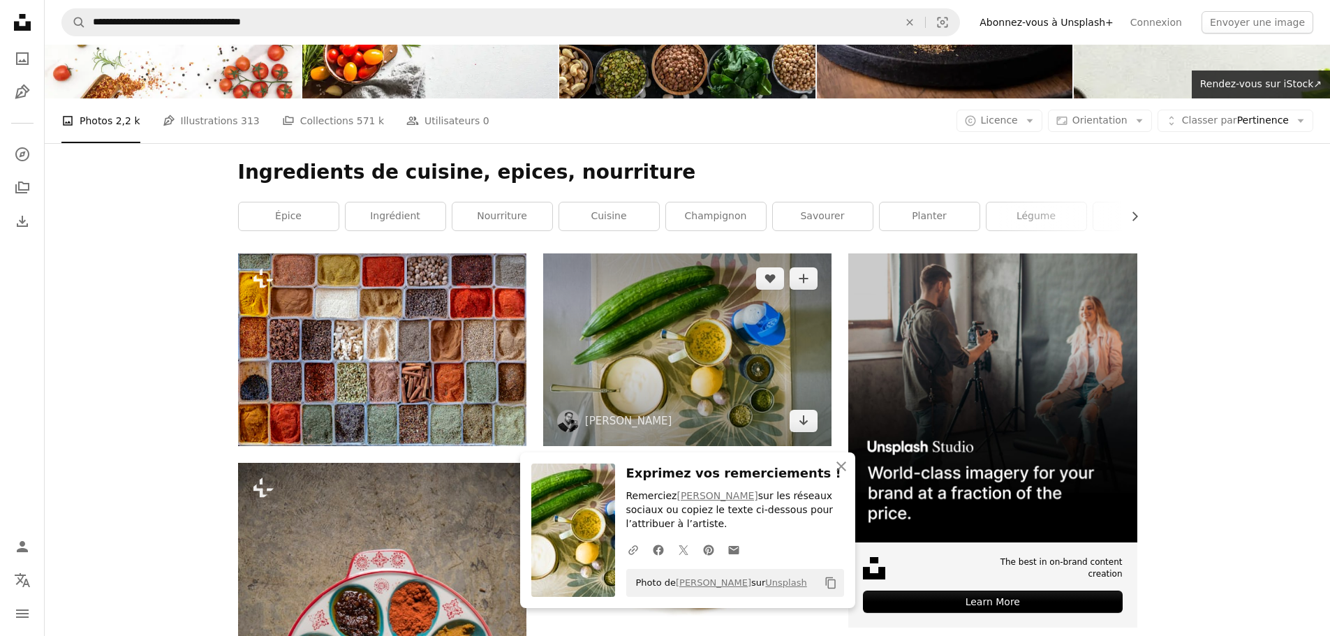
click at [752, 380] on img at bounding box center [687, 349] width 288 height 192
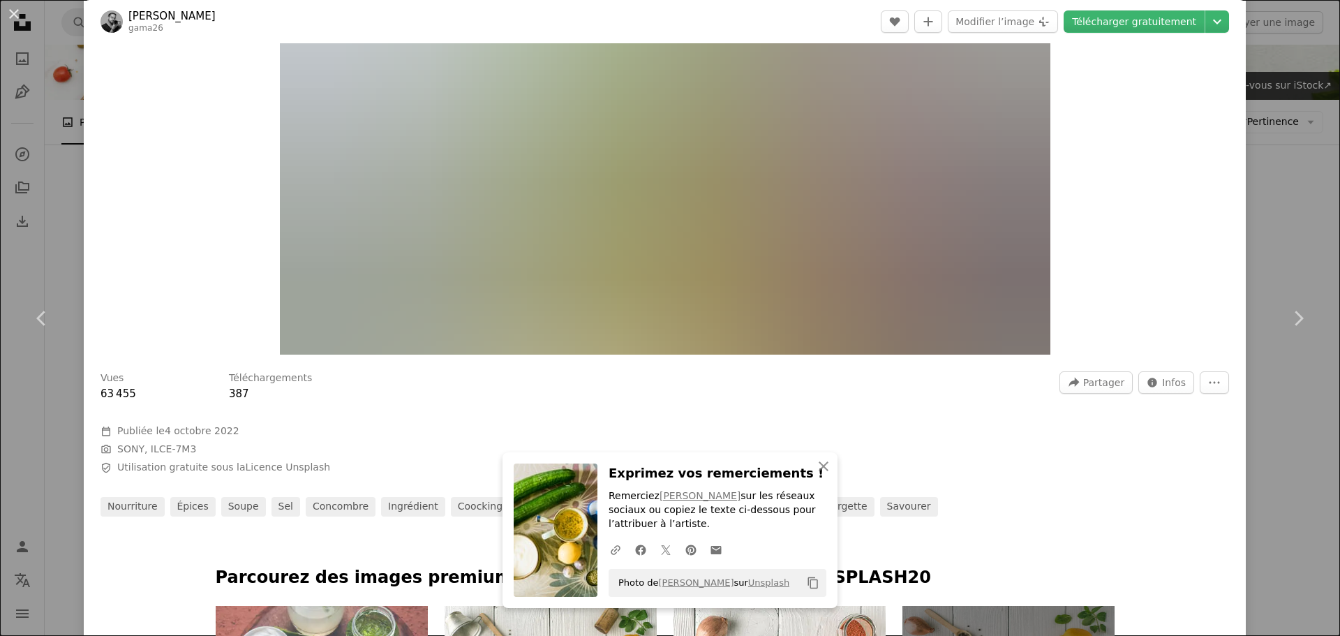
scroll to position [232, 0]
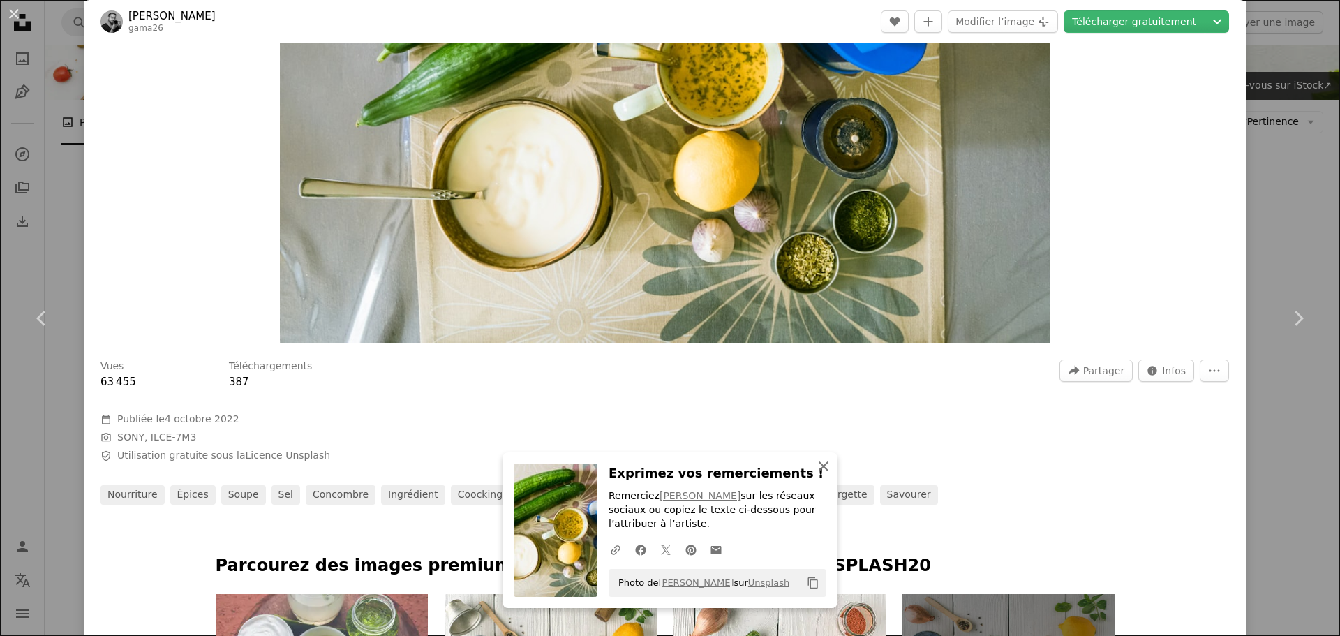
drag, startPoint x: 821, startPoint y: 464, endPoint x: 840, endPoint y: 464, distance: 18.9
click at [821, 464] on icon "button" at bounding box center [824, 466] width 10 height 10
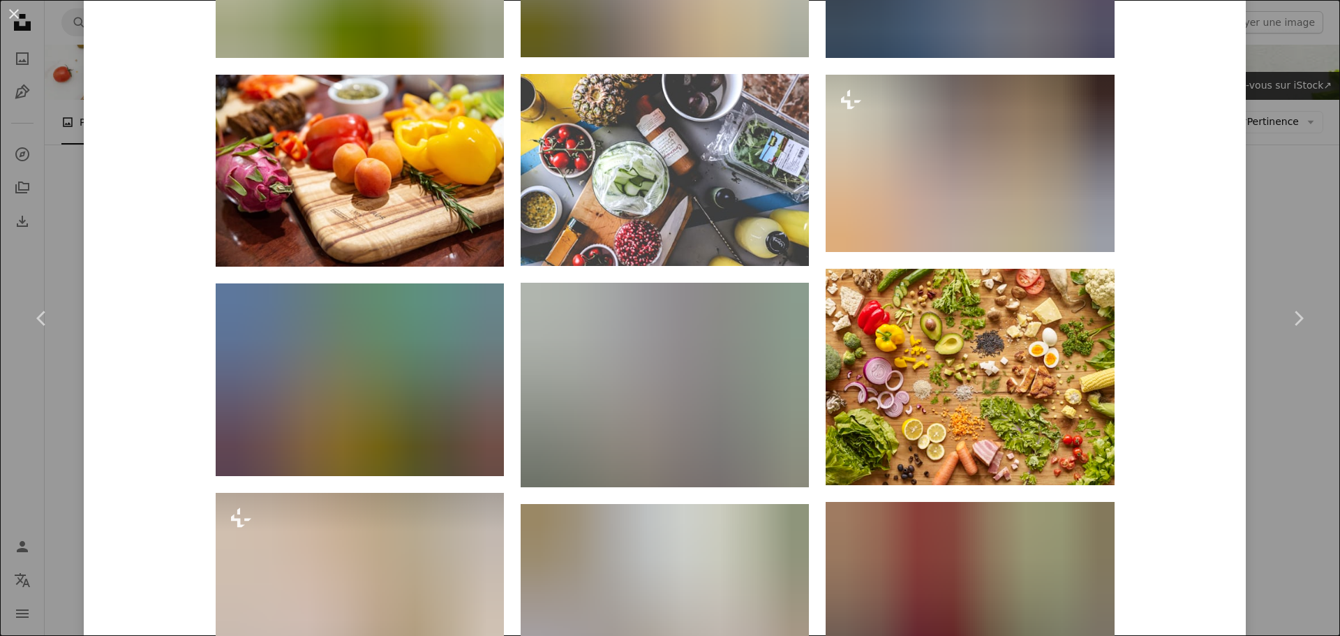
scroll to position [1629, 0]
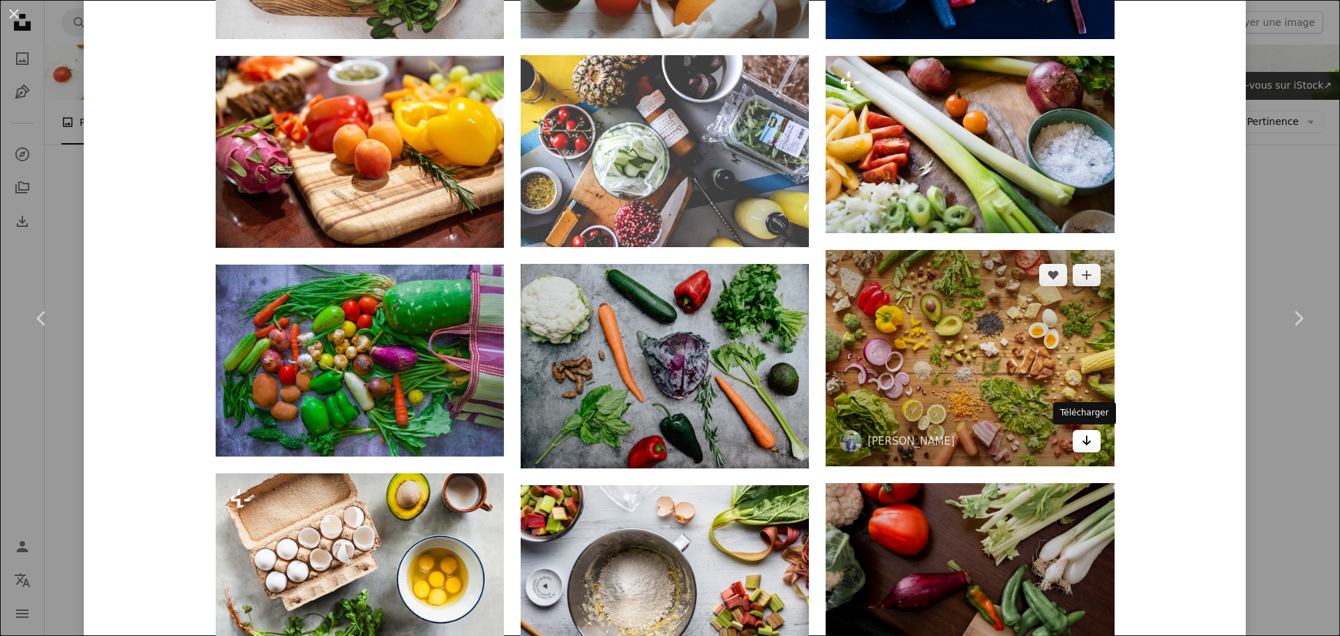
click at [1082, 441] on icon "Télécharger" at bounding box center [1086, 441] width 9 height 10
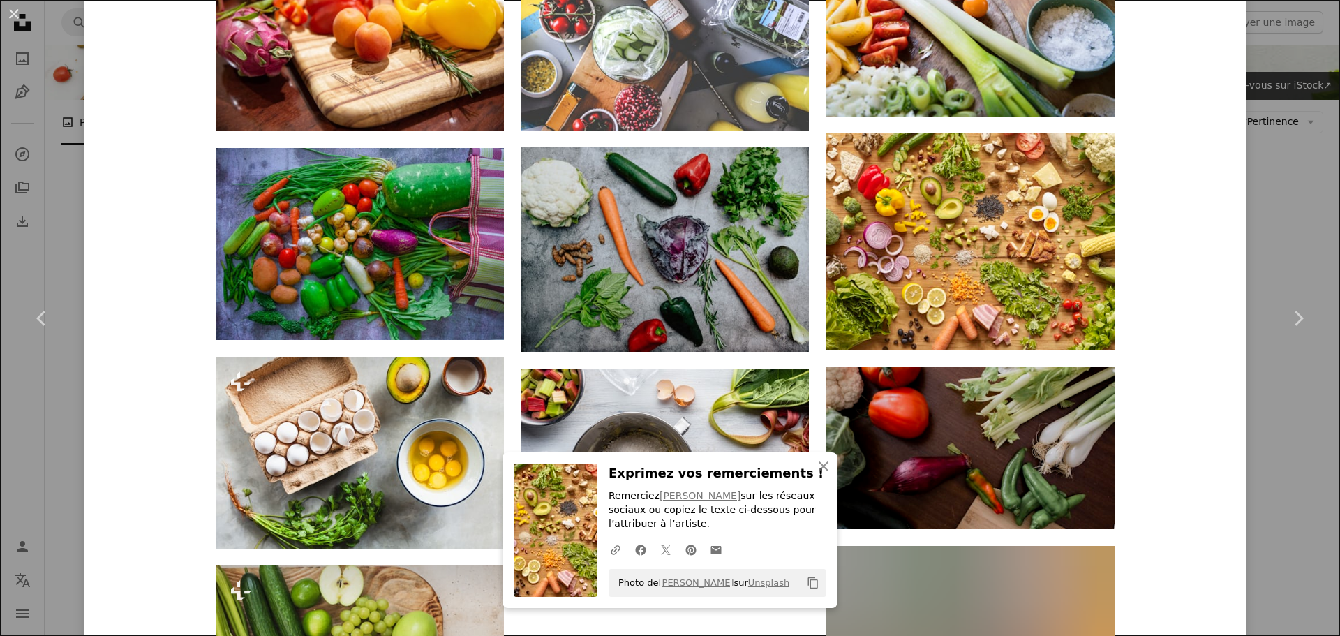
scroll to position [1862, 0]
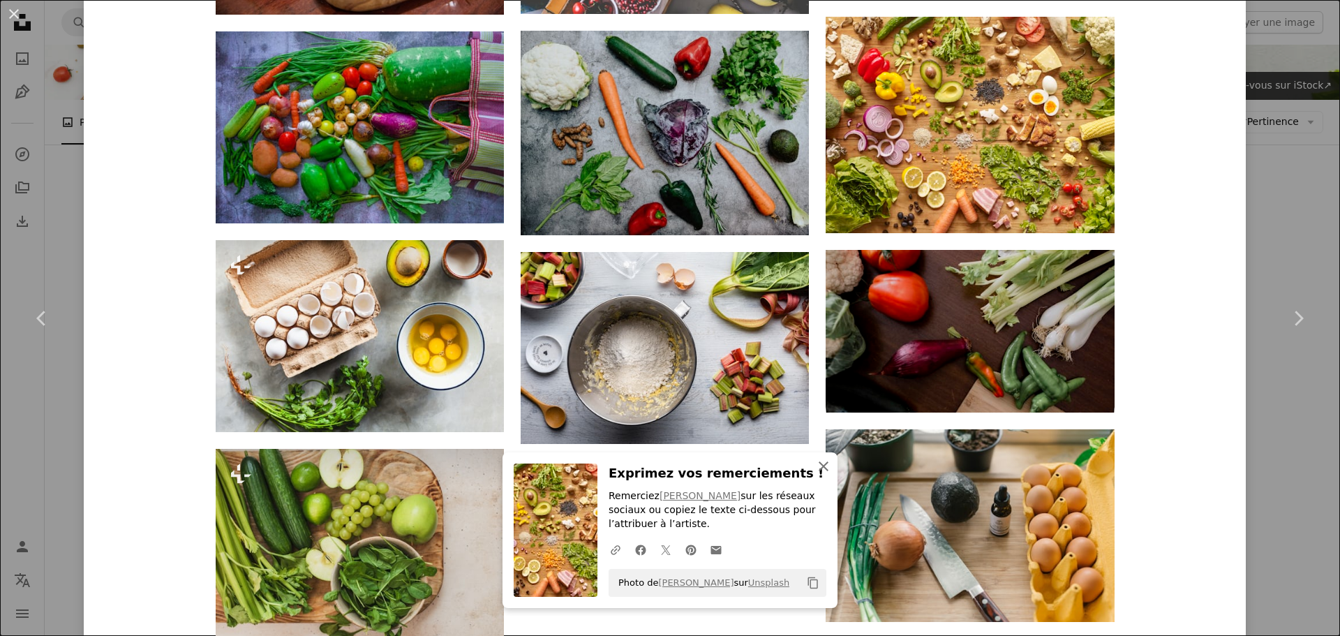
click at [819, 466] on icon "button" at bounding box center [824, 466] width 10 height 10
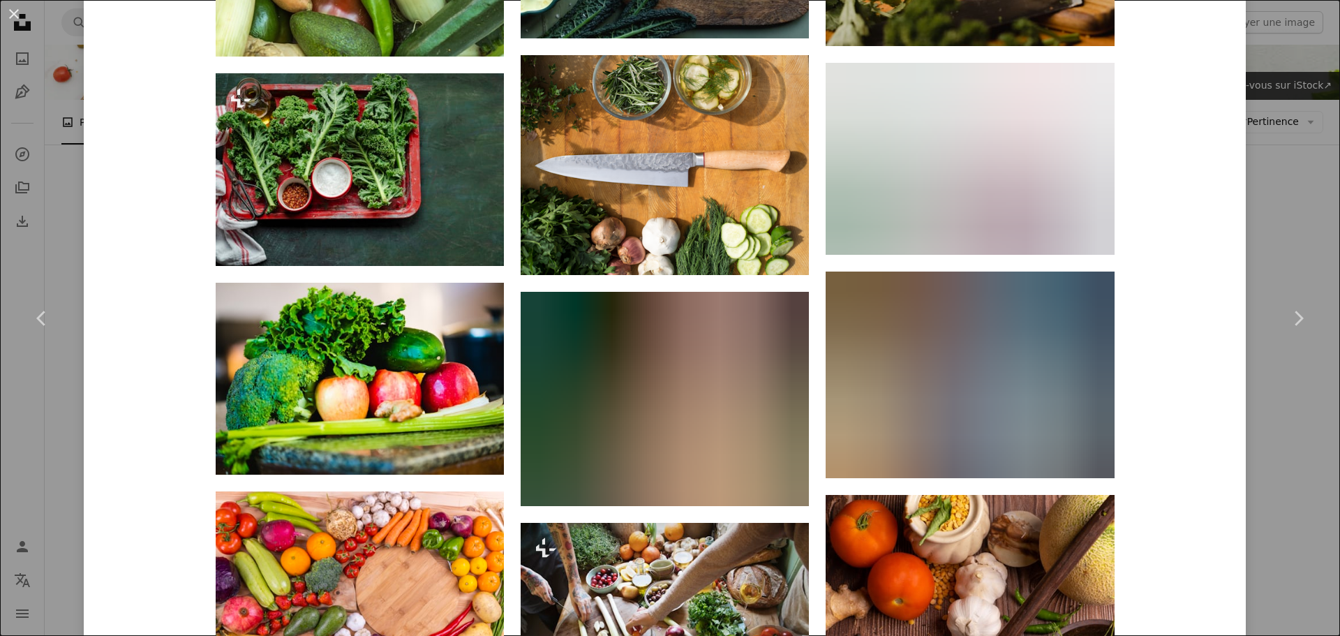
scroll to position [4189, 0]
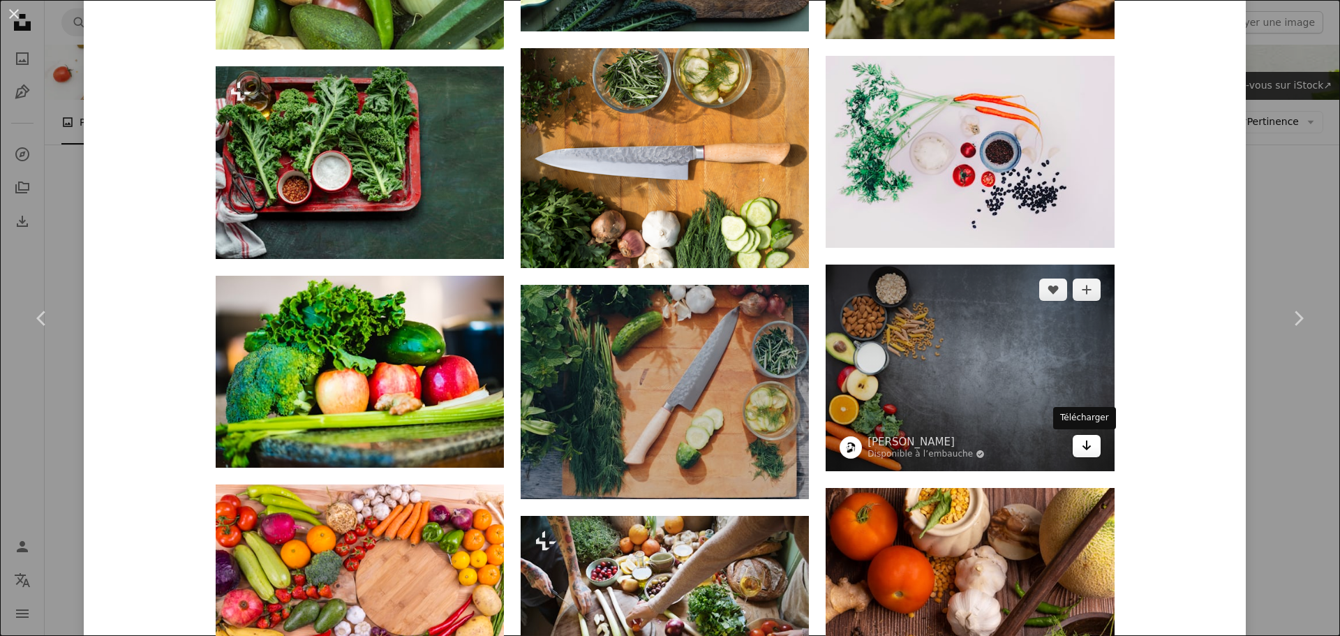
click at [1082, 448] on icon "Télécharger" at bounding box center [1086, 446] width 9 height 10
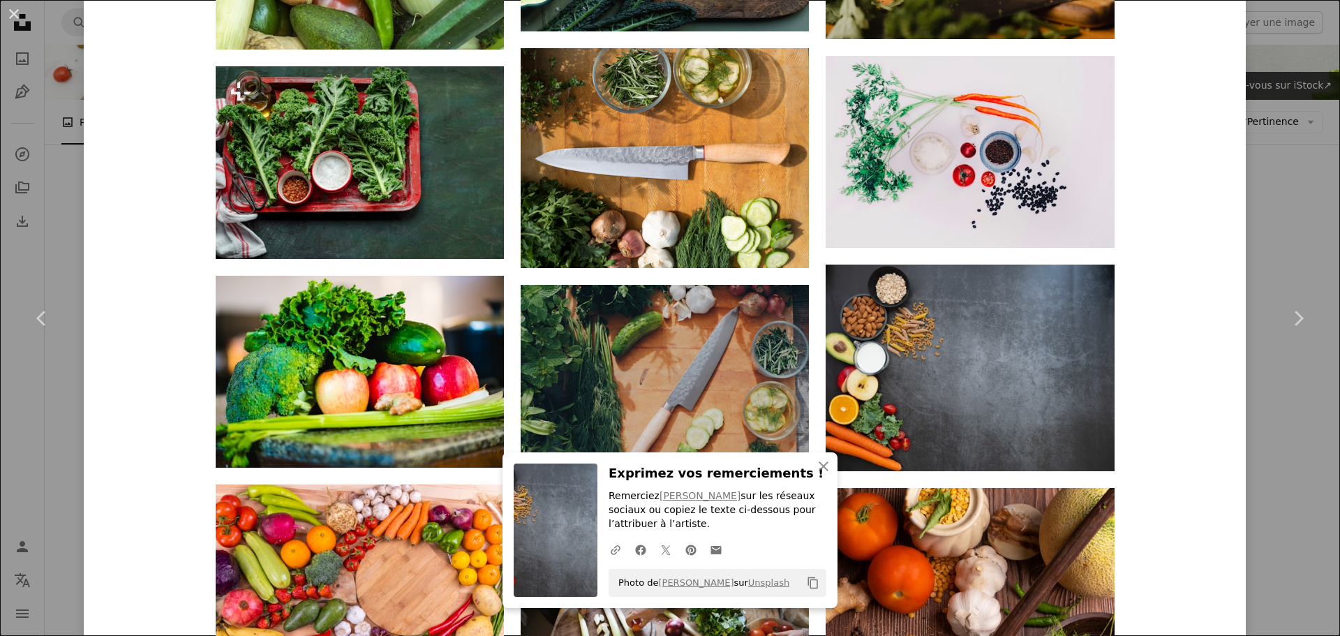
click at [818, 462] on icon "An X shape" at bounding box center [823, 466] width 17 height 17
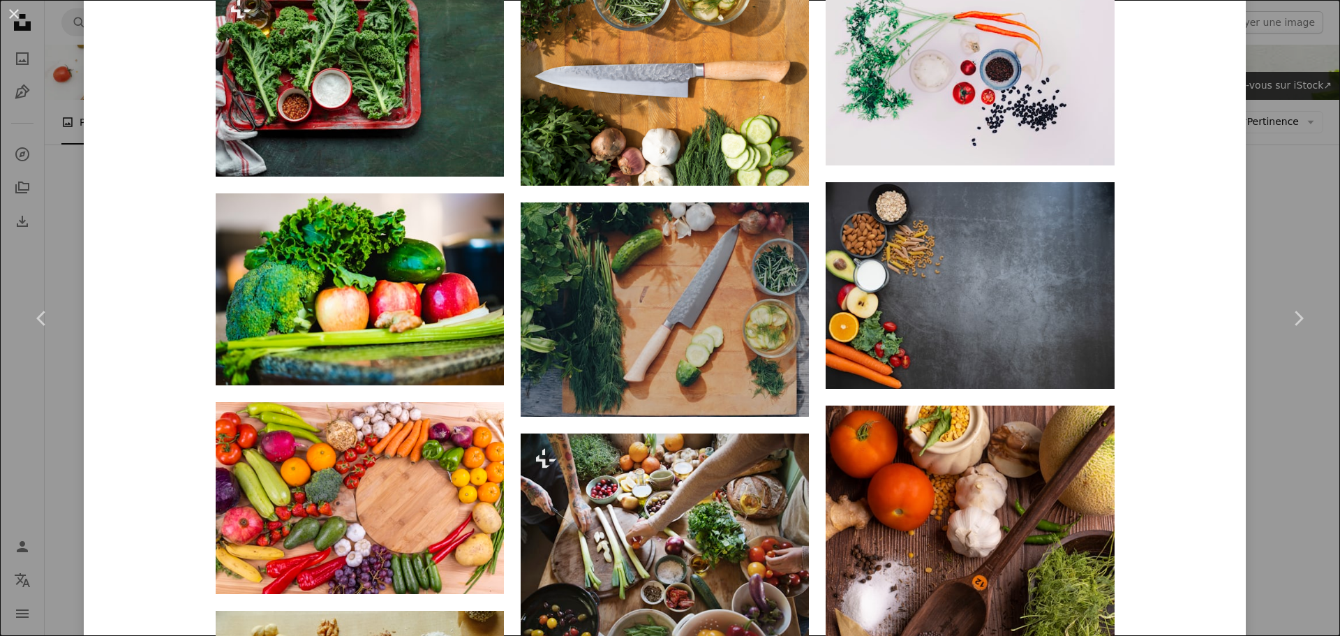
scroll to position [4305, 0]
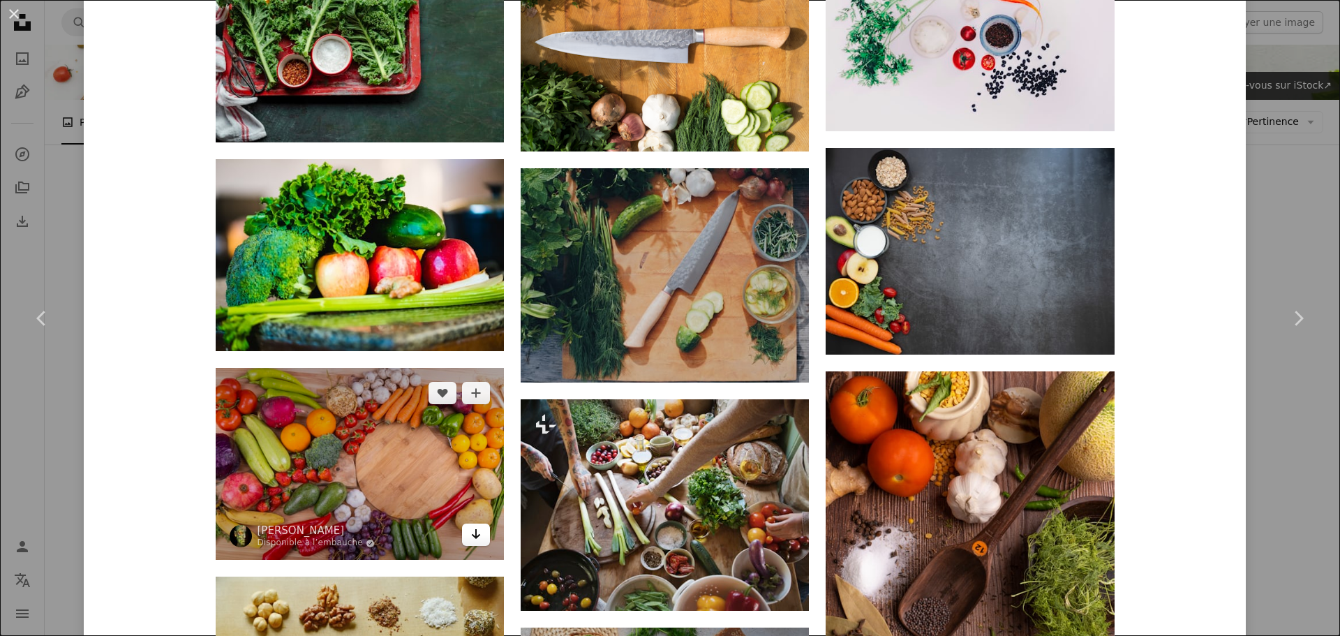
click at [471, 538] on icon "Arrow pointing down" at bounding box center [476, 534] width 11 height 17
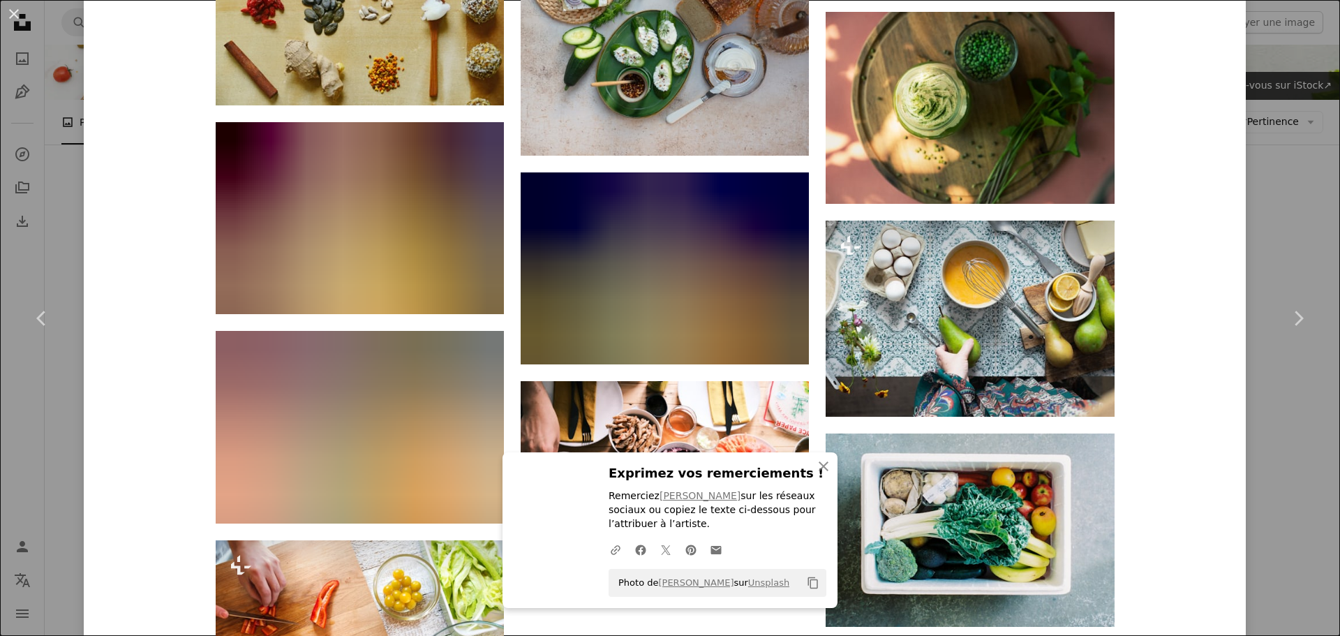
scroll to position [5004, 0]
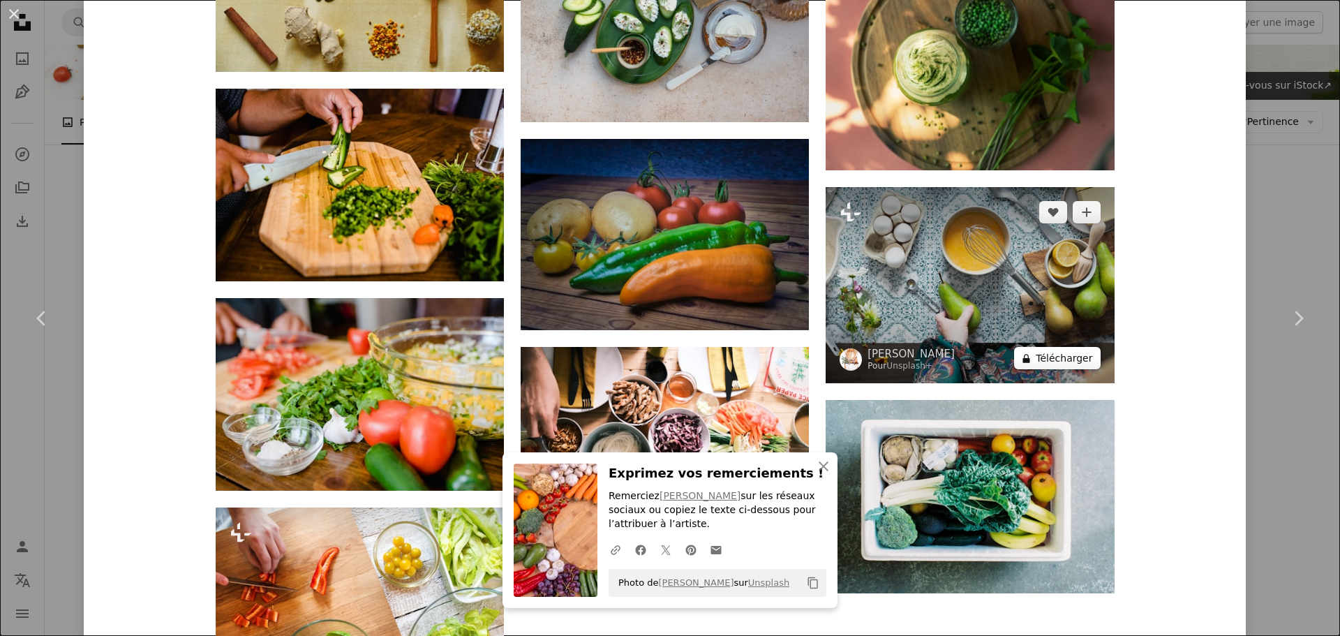
click at [1062, 357] on button "A lock Télécharger" at bounding box center [1057, 358] width 86 height 22
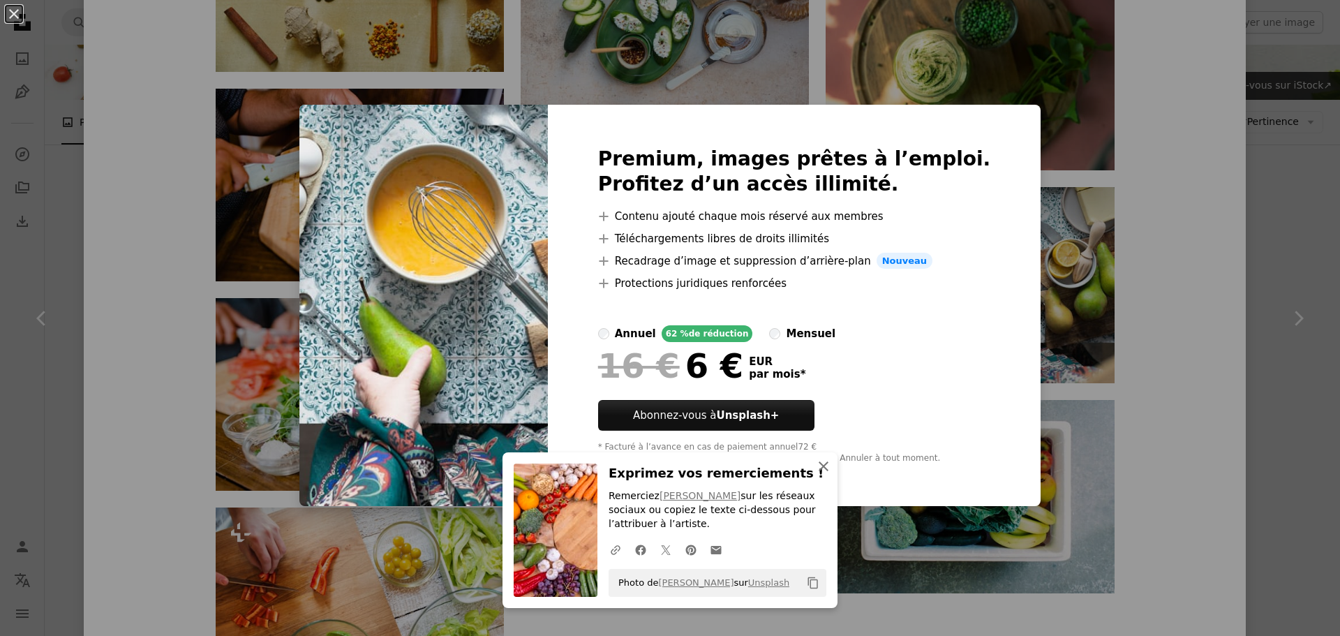
click at [819, 465] on icon "button" at bounding box center [824, 466] width 10 height 10
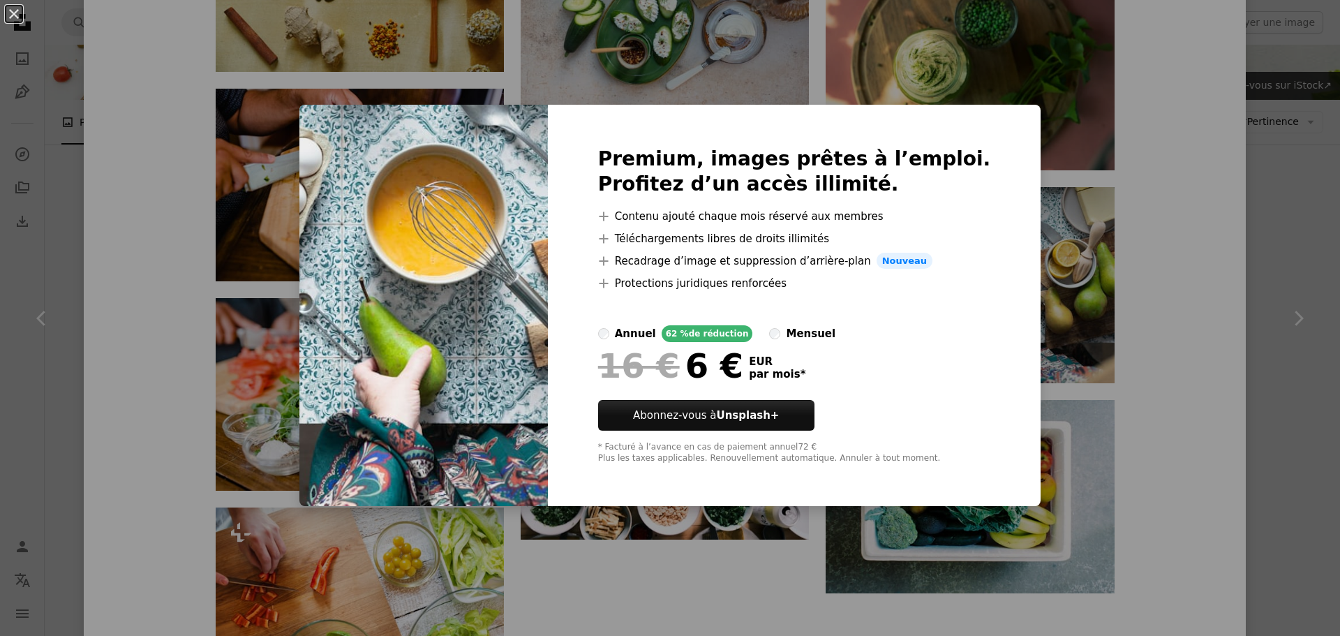
click at [1192, 471] on div "An X shape Premium, images prêtes à l’emploi. Profitez d’un accès illimité. A p…" at bounding box center [670, 318] width 1340 height 636
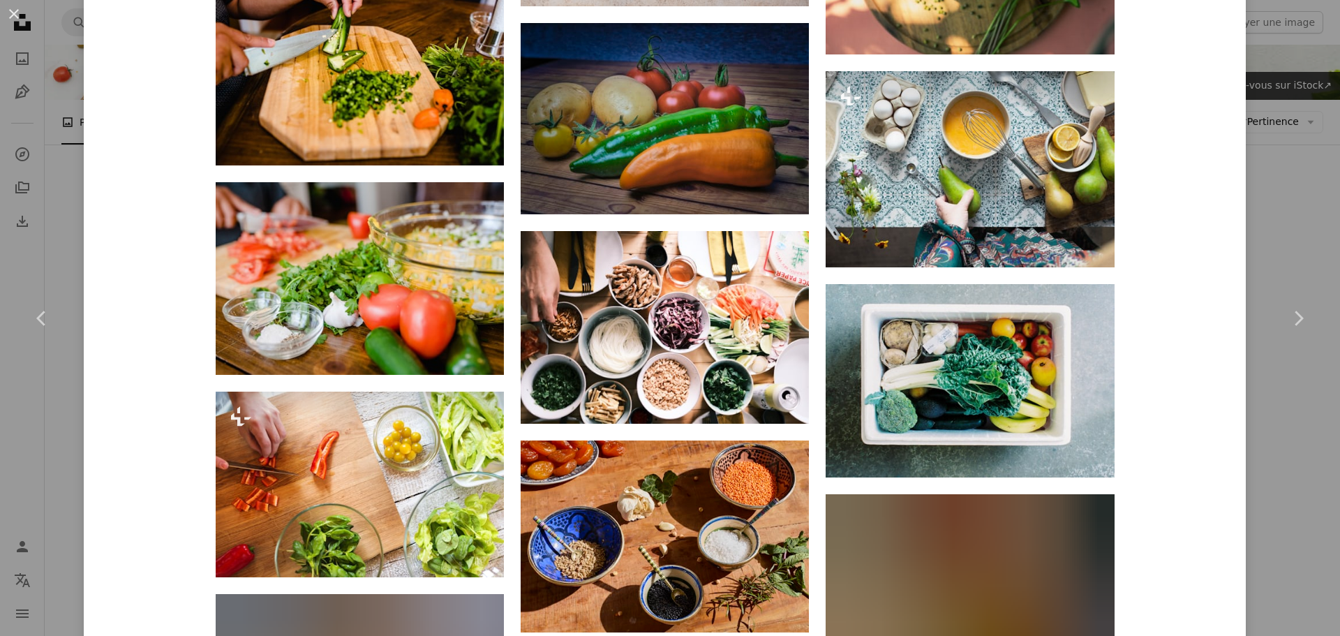
scroll to position [5236, 0]
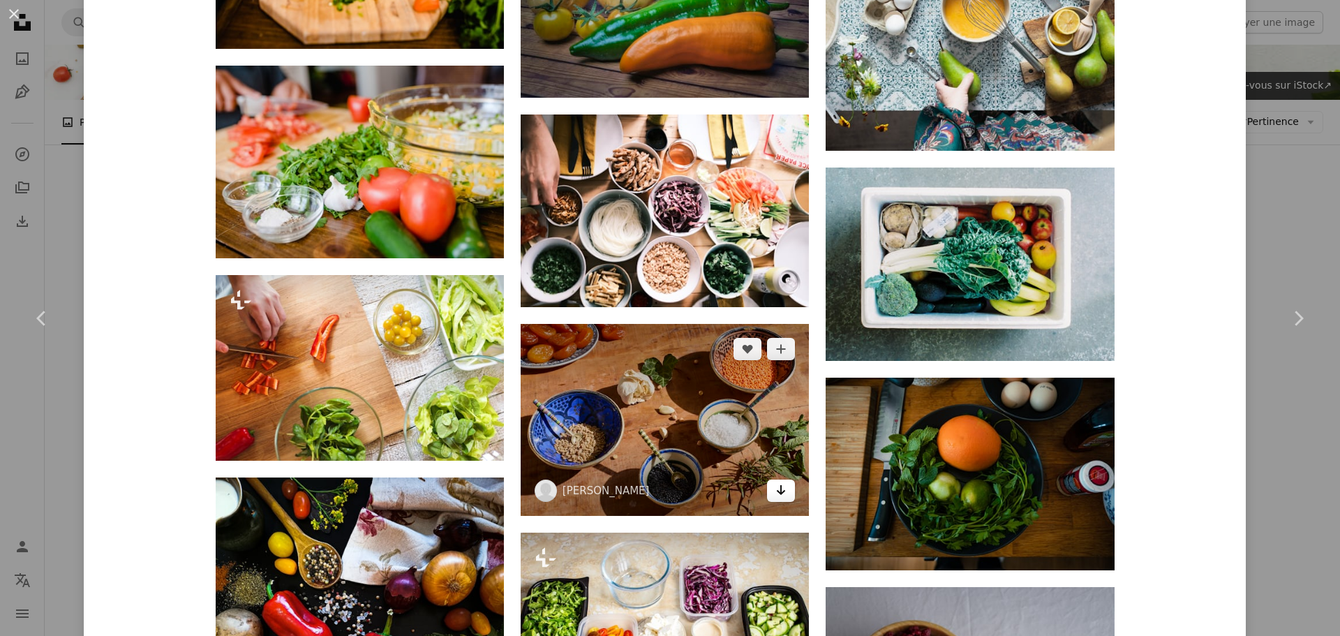
click at [778, 488] on icon "Arrow pointing down" at bounding box center [781, 490] width 11 height 17
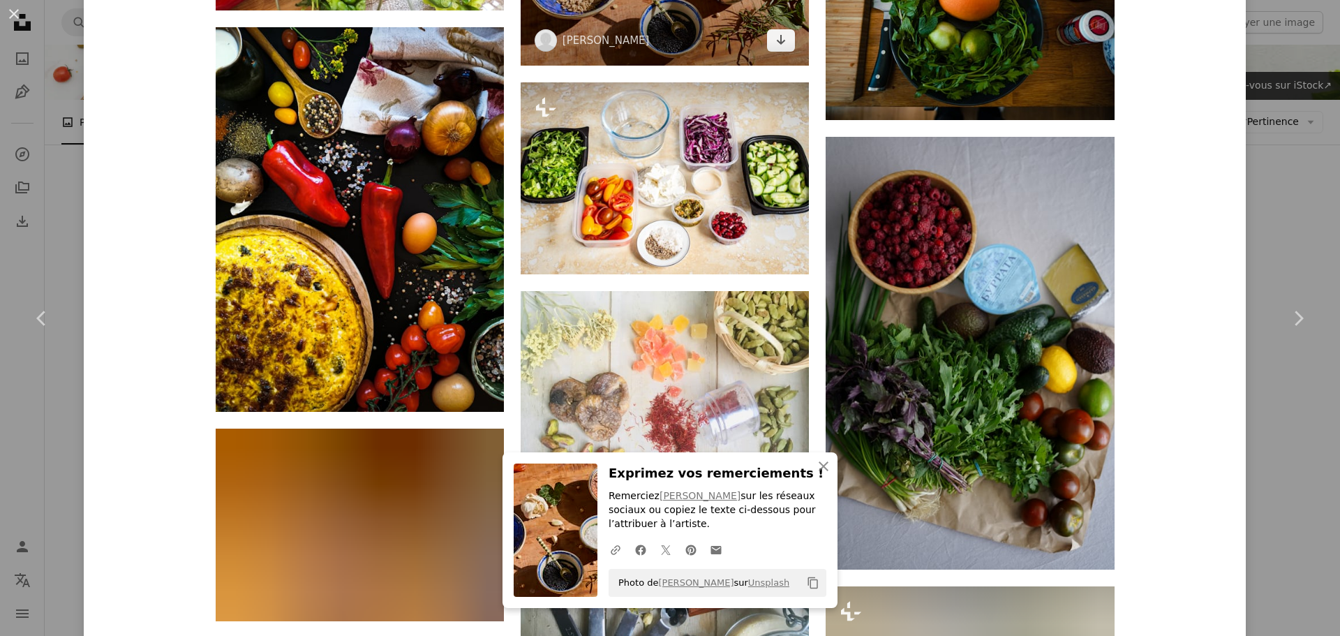
scroll to position [5702, 0]
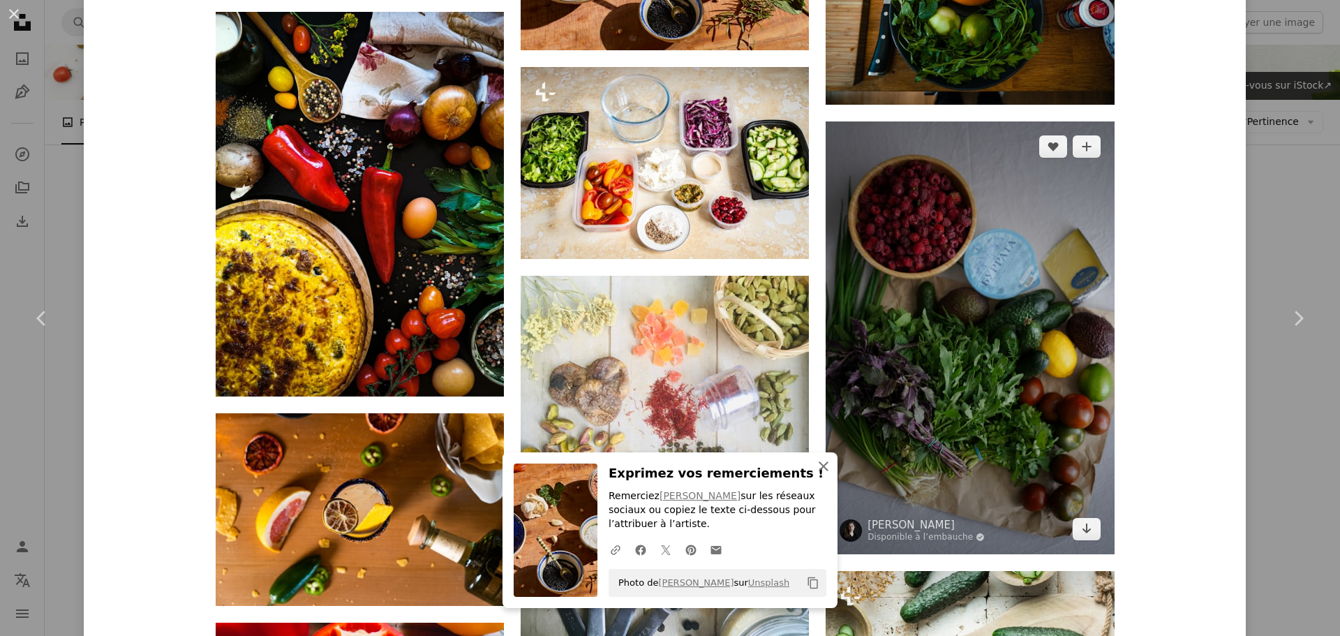
drag, startPoint x: 821, startPoint y: 466, endPoint x: 839, endPoint y: 473, distance: 19.2
click at [821, 466] on icon "An X shape" at bounding box center [823, 466] width 17 height 17
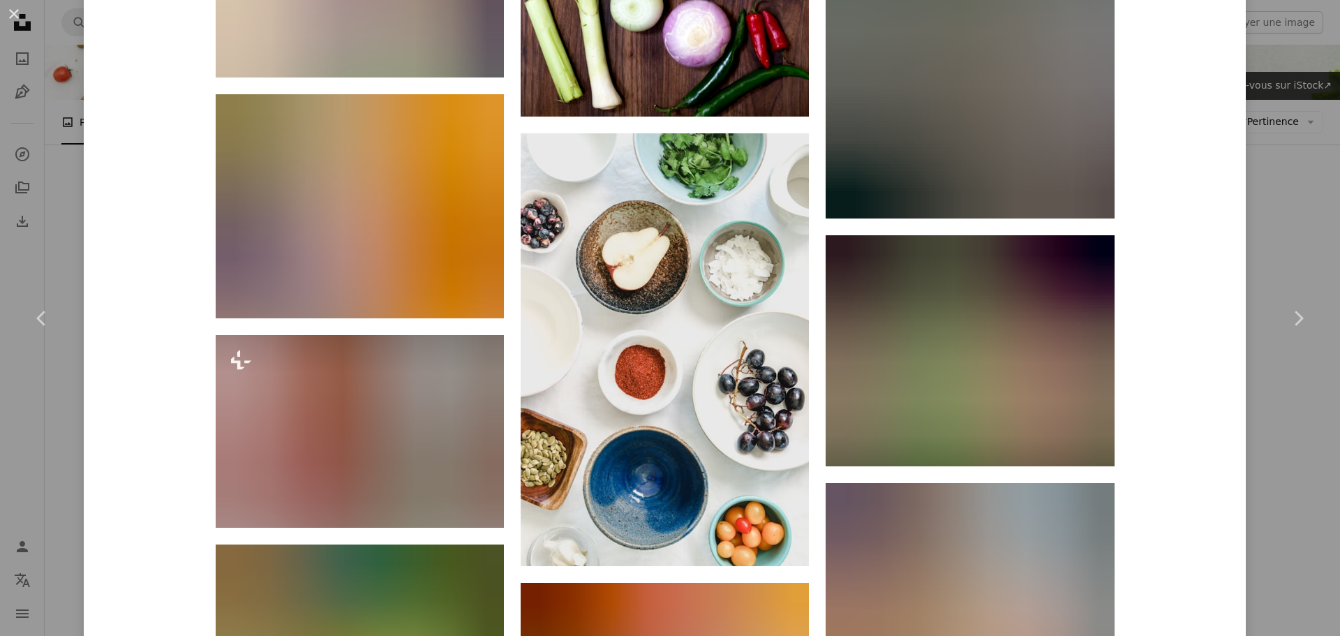
scroll to position [6749, 0]
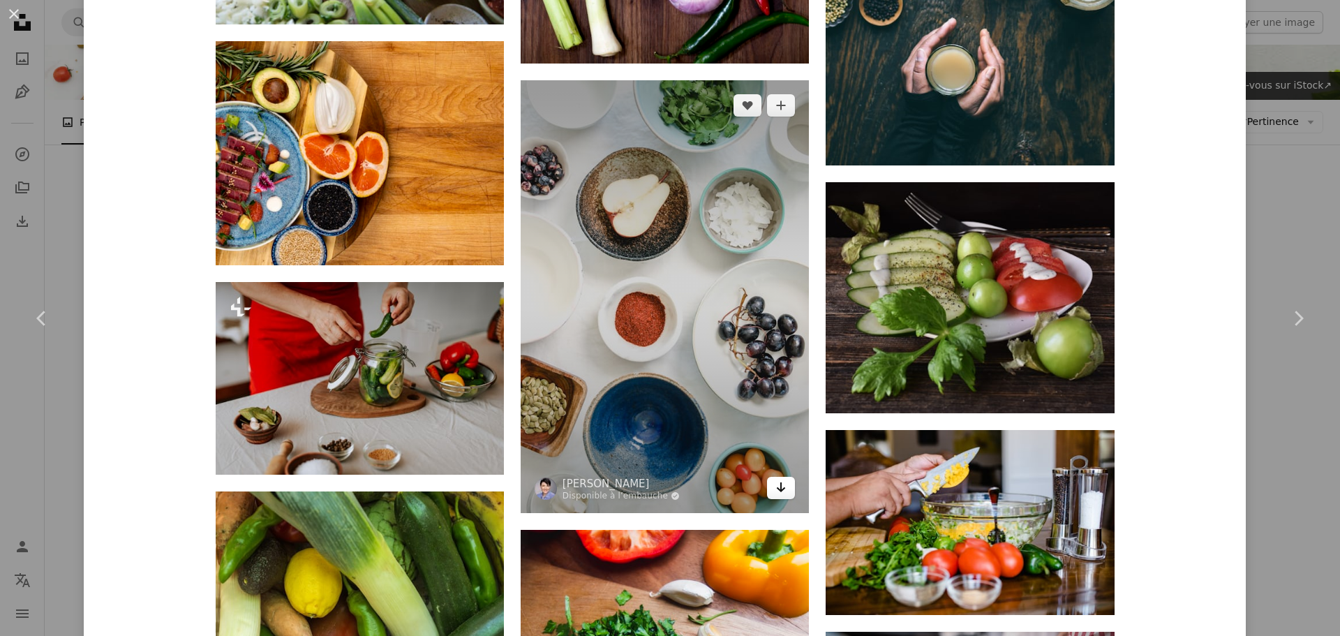
click at [776, 491] on icon "Arrow pointing down" at bounding box center [781, 487] width 11 height 17
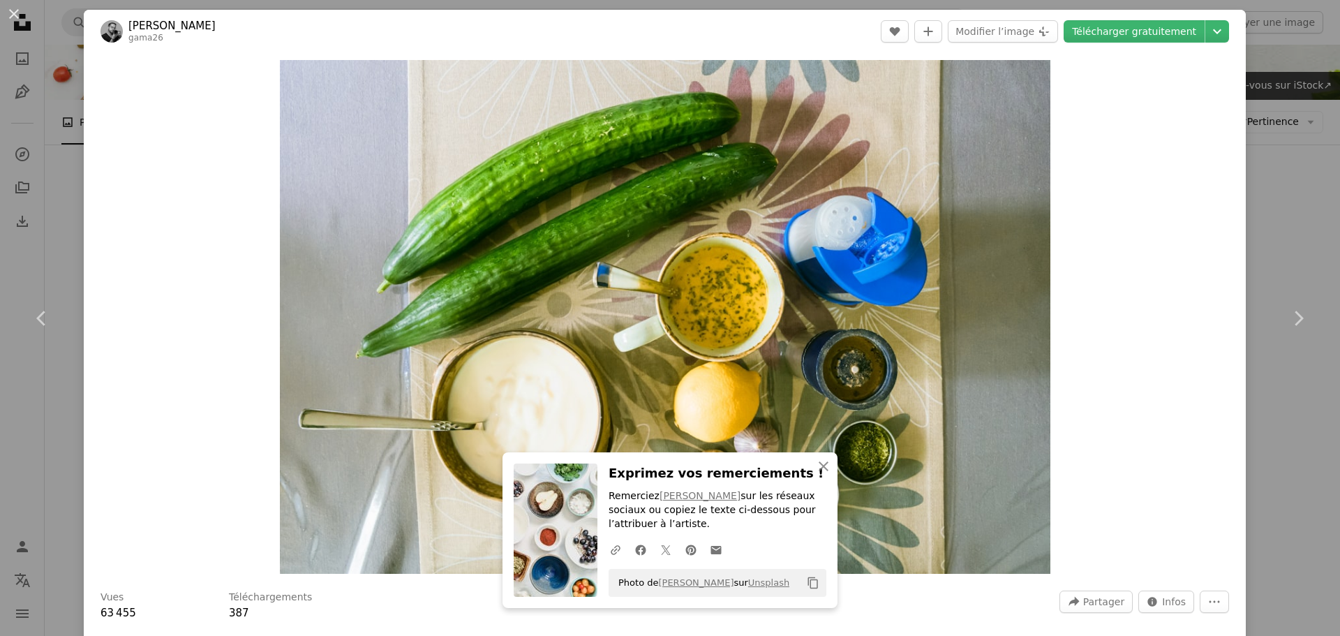
scroll to position [0, 0]
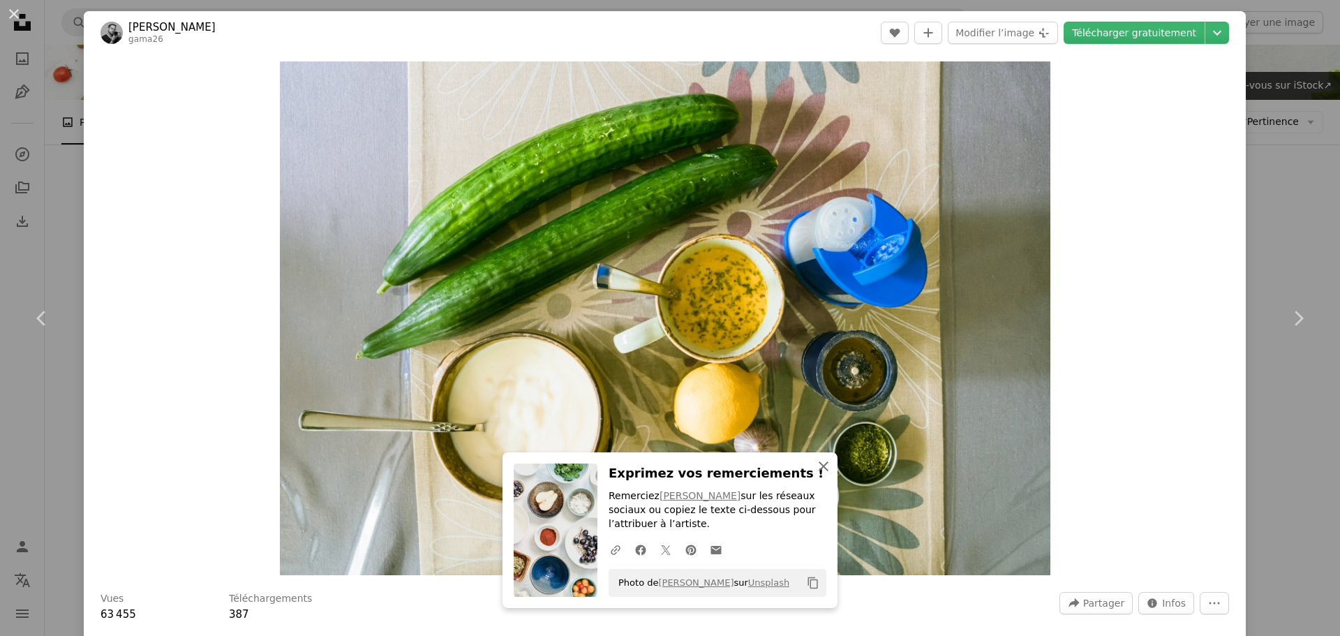
click at [819, 466] on icon "button" at bounding box center [824, 466] width 10 height 10
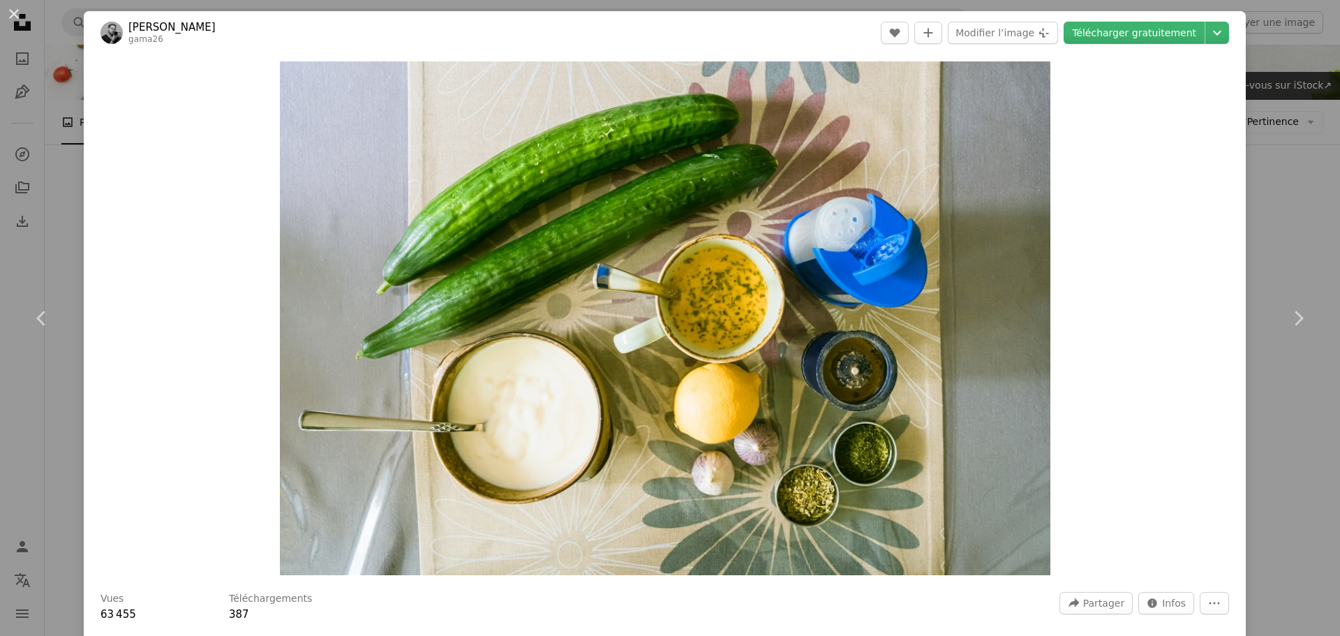
click at [1146, 246] on div "Zoom in" at bounding box center [665, 318] width 1162 height 528
